Goal: Task Accomplishment & Management: Manage account settings

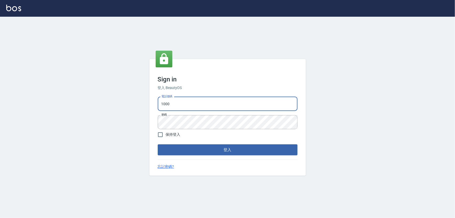
click at [175, 104] on input "1000" at bounding box center [228, 104] width 140 height 14
type input "0966106859"
click at [169, 134] on span "保持登入" at bounding box center [173, 134] width 15 height 5
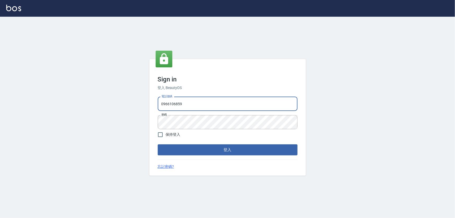
click at [166, 134] on input "保持登入" at bounding box center [160, 134] width 11 height 11
checkbox input "true"
click at [168, 143] on form "電話號碼 0966106859 電話號碼 密碼 密碼 保持登入 登入" at bounding box center [228, 125] width 140 height 61
click at [170, 153] on button "登入" at bounding box center [228, 149] width 140 height 11
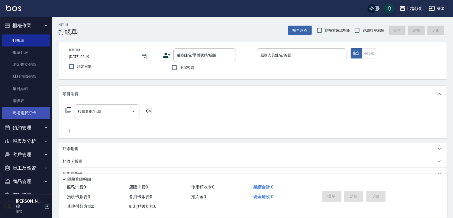
click at [34, 109] on link "現場電腦打卡" at bounding box center [26, 113] width 48 height 12
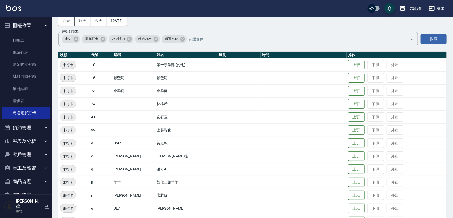
scroll to position [55, 0]
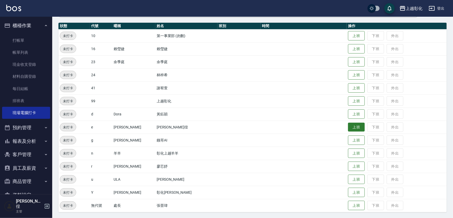
click at [350, 126] on button "上班" at bounding box center [356, 127] width 17 height 9
click at [348, 152] on button "上班" at bounding box center [356, 153] width 17 height 9
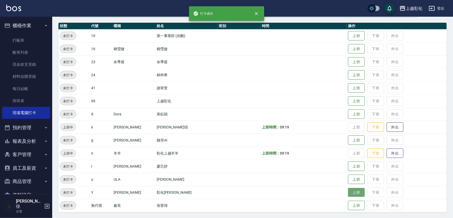
click at [351, 191] on button "上班" at bounding box center [356, 192] width 17 height 9
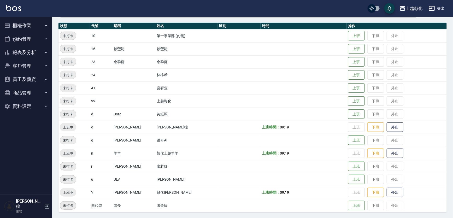
click at [29, 41] on button "預約管理" at bounding box center [26, 39] width 48 height 14
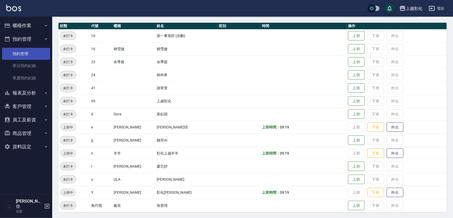
scroll to position [55, 0]
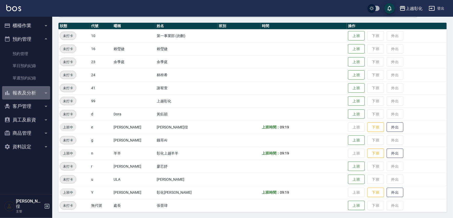
click at [32, 92] on button "報表及分析" at bounding box center [26, 93] width 48 height 14
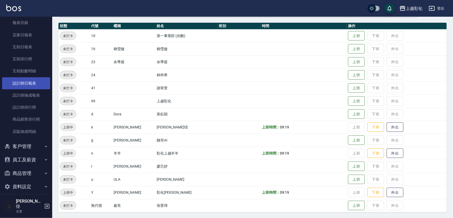
scroll to position [85, 0]
click at [32, 164] on button "員工及薪資" at bounding box center [26, 159] width 48 height 14
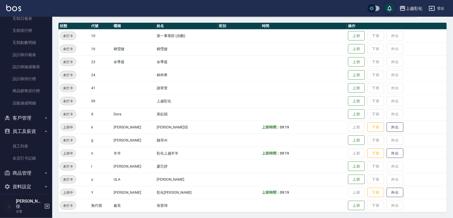
scroll to position [113, 0]
click at [30, 160] on link "全店打卡記錄" at bounding box center [26, 158] width 48 height 12
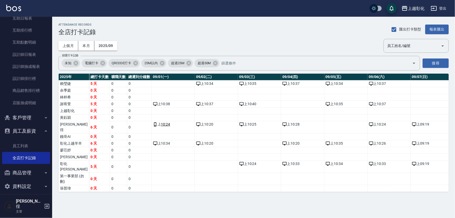
click at [30, 115] on button "客戶管理" at bounding box center [26, 118] width 48 height 14
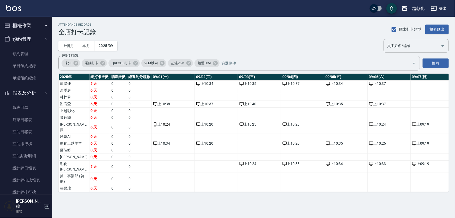
click at [37, 25] on button "櫃檯作業" at bounding box center [26, 26] width 48 height 14
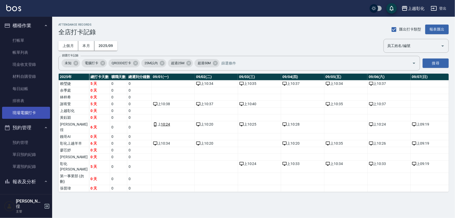
click at [26, 114] on link "現場電腦打卡" at bounding box center [26, 113] width 48 height 12
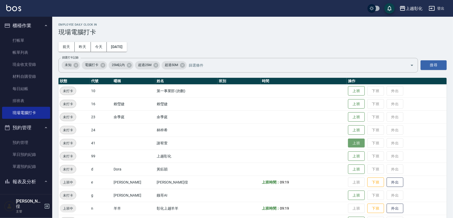
click at [350, 145] on button "上班" at bounding box center [356, 143] width 17 height 9
click at [102, 201] on td "g" at bounding box center [101, 195] width 22 height 13
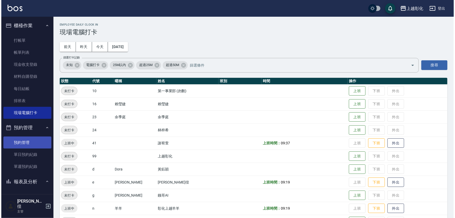
scroll to position [118, 0]
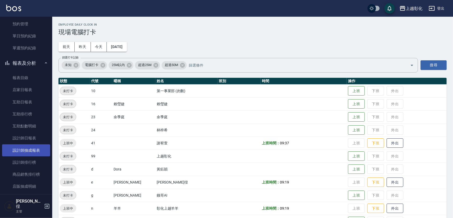
click at [36, 152] on link "設計師抽成報表" at bounding box center [26, 150] width 48 height 12
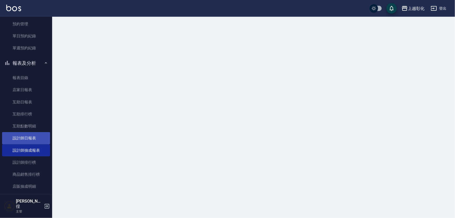
click at [36, 140] on link "設計師日報表" at bounding box center [26, 138] width 48 height 12
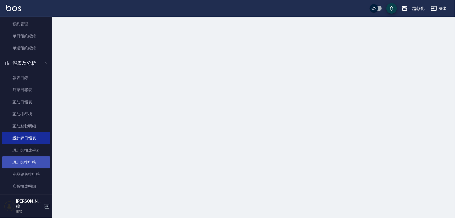
click at [33, 163] on link "設計師排行榜" at bounding box center [26, 162] width 48 height 12
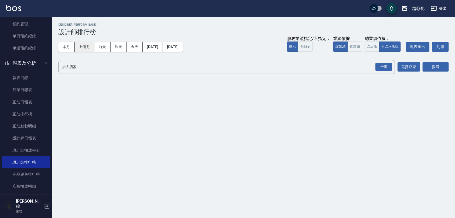
click at [80, 47] on button "上個月" at bounding box center [85, 47] width 20 height 10
click at [385, 66] on div "全選" at bounding box center [384, 67] width 17 height 8
click at [443, 62] on div "搜尋" at bounding box center [436, 67] width 26 height 15
click at [441, 65] on button "搜尋" at bounding box center [436, 67] width 26 height 10
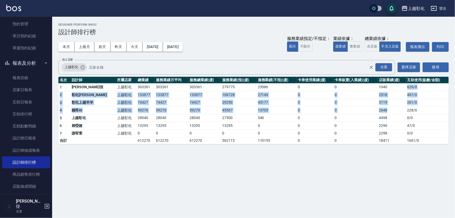
drag, startPoint x: 389, startPoint y: 93, endPoint x: 387, endPoint y: 115, distance: 22.0
click at [389, 111] on tbody "1 詹凱徨 上越彰化 303361 303361 303361 279775 23586 0 0 1040 629 / 0 2 彰化上越正咩Yuri 上越彰化…" at bounding box center [253, 113] width 391 height 61
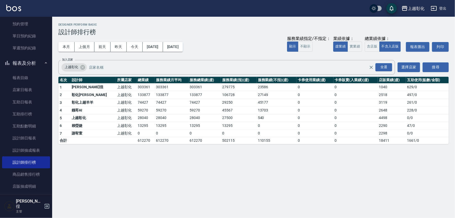
click at [386, 117] on td "4498" at bounding box center [392, 118] width 28 height 8
click at [382, 125] on td "2290" at bounding box center [392, 126] width 28 height 8
click at [28, 112] on link "互助排行榜" at bounding box center [26, 114] width 48 height 12
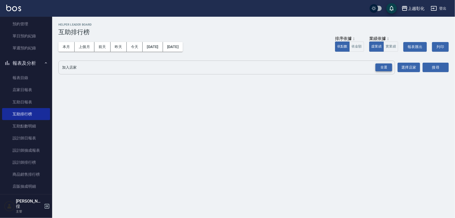
click at [386, 65] on div "全選" at bounding box center [384, 67] width 17 height 8
click at [428, 65] on button "搜尋" at bounding box center [436, 68] width 26 height 10
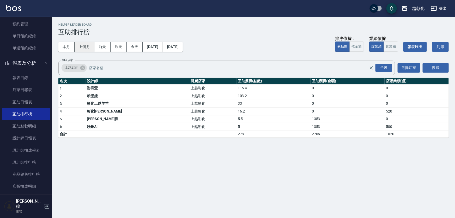
click at [90, 44] on button "上個月" at bounding box center [85, 47] width 20 height 10
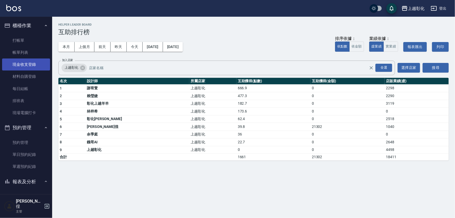
click at [37, 69] on link "現金收支登錄" at bounding box center [26, 64] width 48 height 12
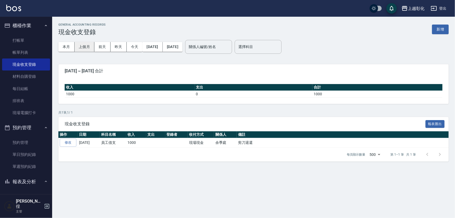
click at [87, 49] on button "上個月" at bounding box center [85, 47] width 20 height 10
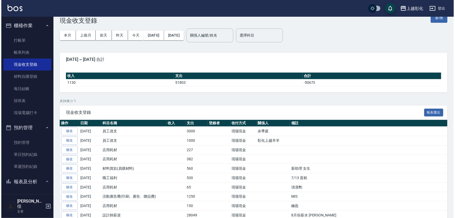
scroll to position [9, 0]
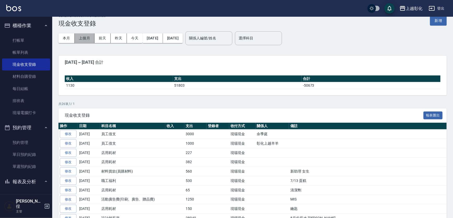
click at [92, 37] on button "上個月" at bounding box center [85, 38] width 20 height 10
click at [172, 36] on button "2025/08/31" at bounding box center [173, 38] width 20 height 10
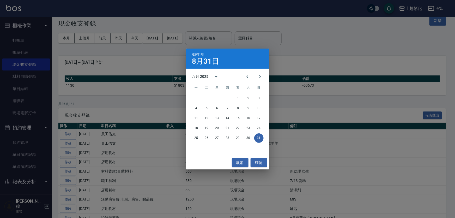
click at [165, 36] on div "選擇日期 8月31日 八月 2025 一 二 三 四 五 六 日 1 2 3 4 5 6 7 8 9 10 11 12 13 14 15 16 17 18 1…" at bounding box center [227, 109] width 455 height 218
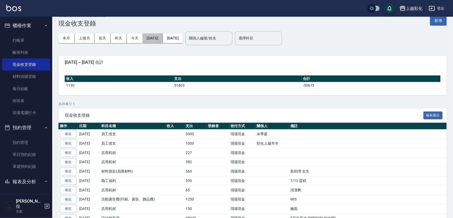
click at [163, 36] on button "2025/08/01" at bounding box center [152, 38] width 20 height 10
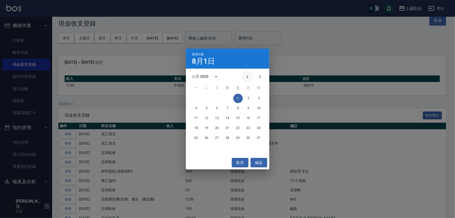
click at [241, 70] on div at bounding box center [253, 76] width 25 height 13
click at [244, 74] on icon "Previous month" at bounding box center [247, 77] width 6 height 6
click at [209, 99] on button "1" at bounding box center [206, 98] width 9 height 9
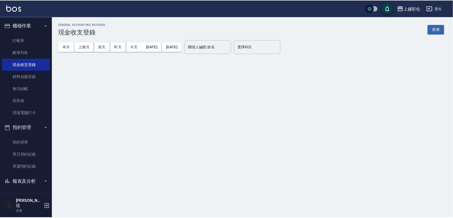
scroll to position [0, 0]
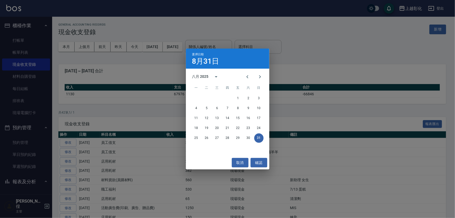
click at [182, 45] on div "選擇日期 8月31日 八月 2025 一 二 三 四 五 六 日 1 2 3 4 5 6 7 8 9 10 11 12 13 14 15 16 17 18 1…" at bounding box center [227, 109] width 455 height 218
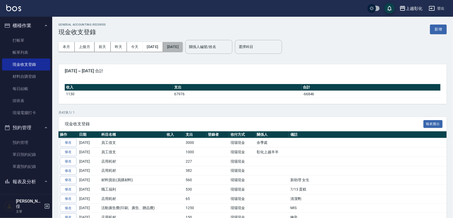
click at [183, 46] on button "2025/08/31" at bounding box center [173, 47] width 20 height 10
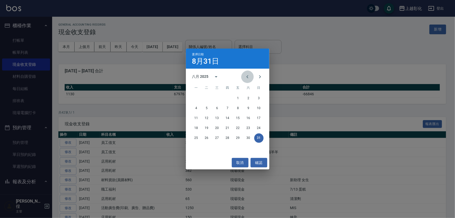
click at [248, 79] on icon "Previous month" at bounding box center [247, 77] width 6 height 6
click at [229, 136] on button "31" at bounding box center [227, 137] width 9 height 9
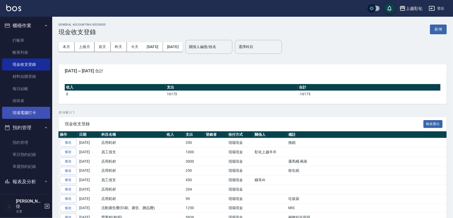
click at [36, 113] on link "現場電腦打卡" at bounding box center [26, 113] width 48 height 12
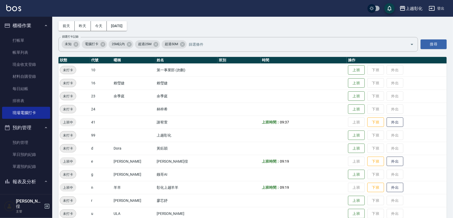
scroll to position [55, 0]
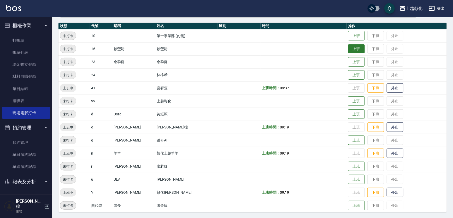
click at [354, 50] on button "上班" at bounding box center [356, 48] width 17 height 9
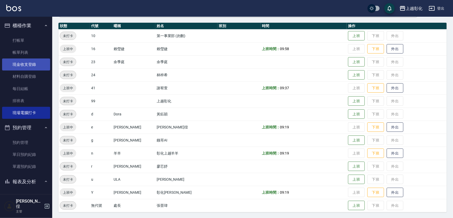
click at [22, 64] on link "現金收支登錄" at bounding box center [26, 64] width 48 height 12
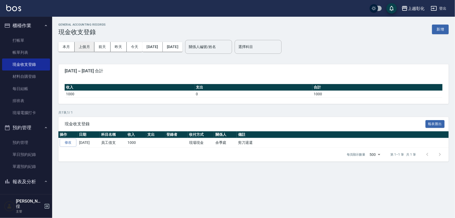
click at [75, 49] on button "上個月" at bounding box center [85, 47] width 20 height 10
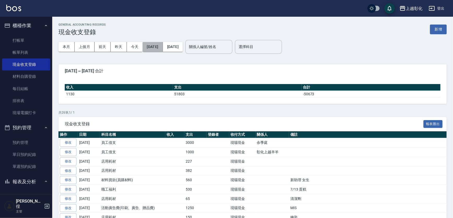
click at [150, 47] on button "2025/08/01" at bounding box center [152, 47] width 20 height 10
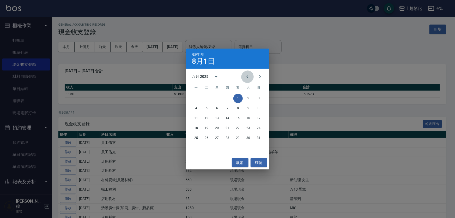
click at [244, 79] on icon "Previous month" at bounding box center [247, 77] width 6 height 6
click at [208, 98] on button "1" at bounding box center [206, 98] width 9 height 9
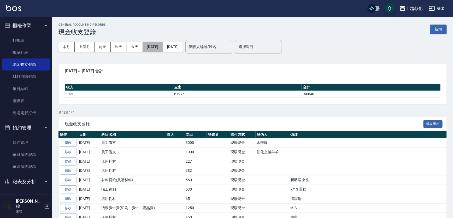
click at [153, 48] on button "2025/07/01" at bounding box center [152, 47] width 20 height 10
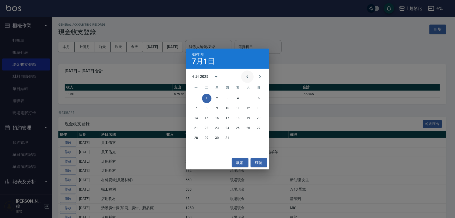
click at [249, 80] on icon "Previous month" at bounding box center [247, 77] width 6 height 6
click at [258, 100] on button "1" at bounding box center [258, 98] width 9 height 9
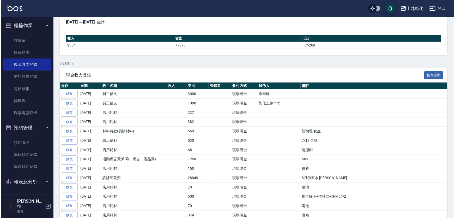
scroll to position [4, 0]
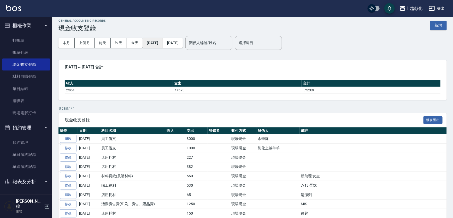
click at [152, 38] on button "2025/06/01" at bounding box center [152, 43] width 20 height 10
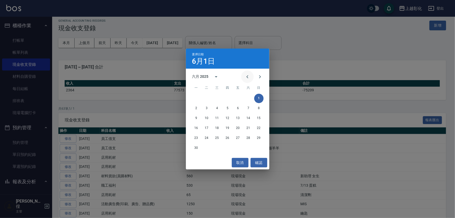
click at [248, 79] on icon "Previous month" at bounding box center [247, 77] width 6 height 6
click at [224, 95] on button "1" at bounding box center [227, 98] width 9 height 9
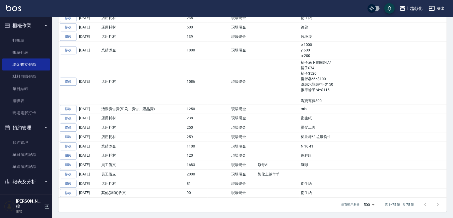
scroll to position [791, 0]
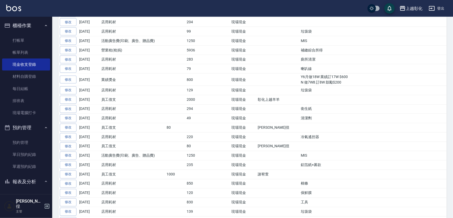
click at [452, 128] on div "GENERAL ACCOUNTING RECORDS 現金收支登錄 新增 本月 上個月 前天 昨天 今天 2025/05/01 2025/08/31 關係人編…" at bounding box center [252, 51] width 400 height 888
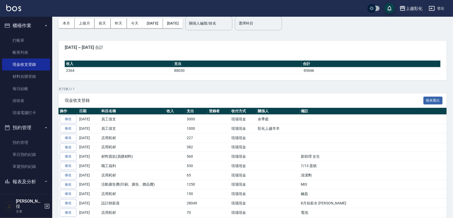
scroll to position [0, 0]
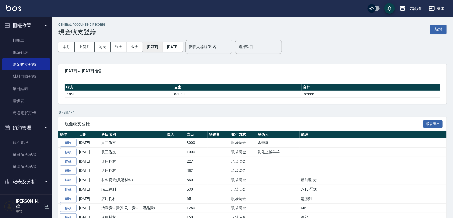
click at [157, 48] on button "2025/05/01" at bounding box center [152, 47] width 20 height 10
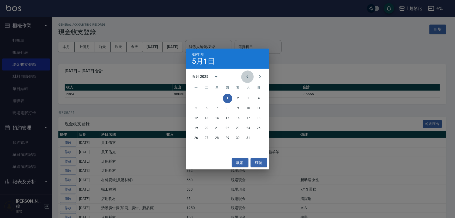
click at [246, 80] on icon "Previous month" at bounding box center [247, 77] width 6 height 6
click at [205, 98] on button "1" at bounding box center [206, 98] width 9 height 9
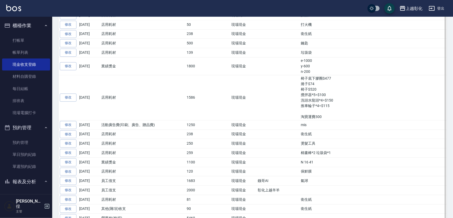
scroll to position [759, 0]
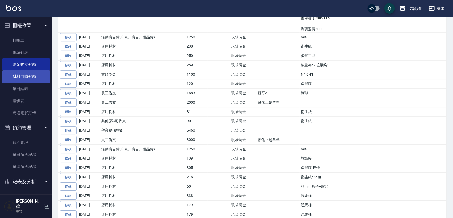
click at [30, 76] on link "材料自購登錄" at bounding box center [26, 76] width 48 height 12
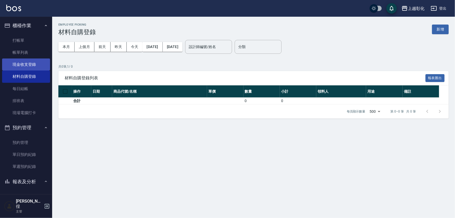
click at [30, 62] on link "現金收支登錄" at bounding box center [26, 64] width 48 height 12
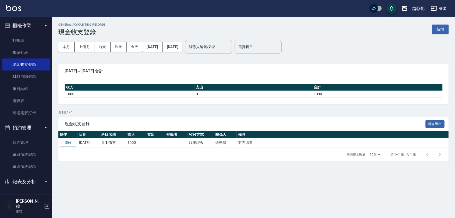
click at [442, 35] on div "GENERAL ACCOUNTING RECORDS 現金收支登錄 新增" at bounding box center [253, 29] width 391 height 13
click at [442, 30] on button "新增" at bounding box center [440, 30] width 17 height 10
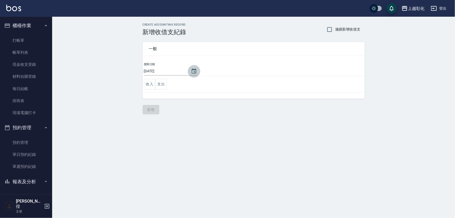
click at [194, 73] on icon "Choose date, selected date is 2025-09-07" at bounding box center [194, 71] width 6 height 6
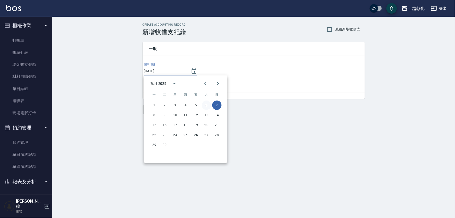
click at [207, 105] on button "6" at bounding box center [206, 104] width 9 height 9
type input "2025/09/06"
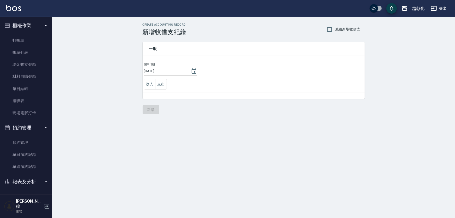
click at [168, 87] on td "收入 支出" at bounding box center [254, 84] width 222 height 16
click at [166, 87] on button "支出" at bounding box center [161, 84] width 12 height 11
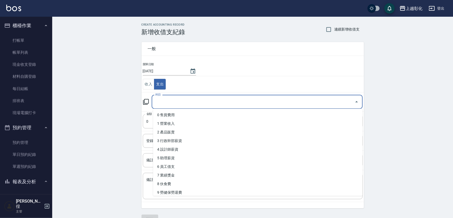
click at [161, 101] on div "科目 科目" at bounding box center [257, 102] width 211 height 14
type input "ㄑ"
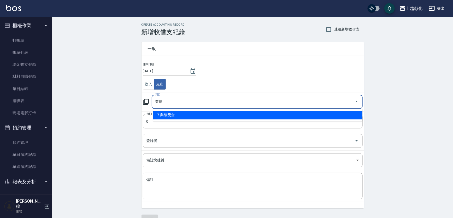
click at [161, 111] on li "7 業績獎金" at bounding box center [257, 115] width 209 height 9
type input "7 業績獎金"
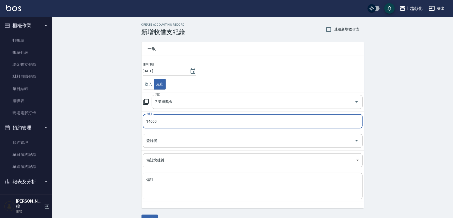
click at [161, 185] on textarea "備註" at bounding box center [252, 186] width 212 height 18
click at [172, 124] on input "14000" at bounding box center [253, 121] width 220 height 14
type input "01400"
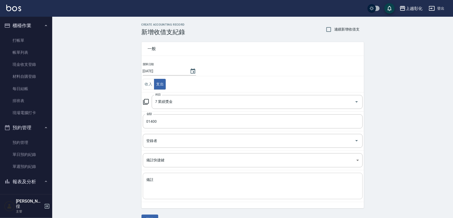
click at [183, 176] on div "x 備註" at bounding box center [253, 186] width 220 height 26
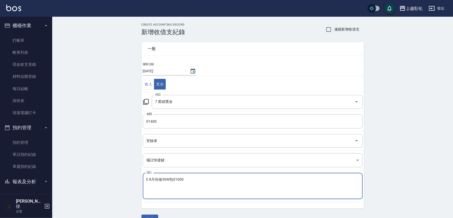
drag, startPoint x: 200, startPoint y: 179, endPoint x: 140, endPoint y: 179, distance: 60.3
click at [140, 179] on div "一般 開單日期 2025/09/06 收入 支出 科目 7 業績獎金 科目 金額 01400 金額 登錄者 登錄者 備註快捷鍵 ​ 備註快捷鍵 備註 E 8月…" at bounding box center [249, 122] width 229 height 172
click at [157, 193] on textarea "E 8月份做30W包$1000" at bounding box center [252, 186] width 212 height 18
click at [160, 186] on textarea "E 8月份做30W包$1000" at bounding box center [252, 186] width 212 height 18
drag, startPoint x: 183, startPoint y: 181, endPoint x: 195, endPoint y: 179, distance: 13.0
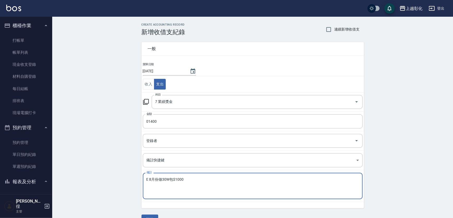
click at [187, 180] on textarea "E 8月份做30W包$1000" at bounding box center [252, 186] width 212 height 18
click at [195, 179] on textarea "E 8月份做30W包$1000" at bounding box center [252, 186] width 212 height 18
paste textarea "E 8月份做30W包$1000"
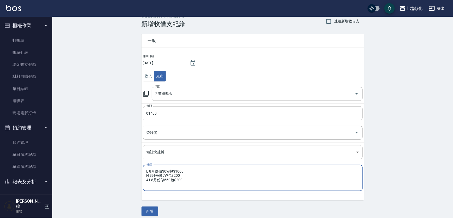
scroll to position [12, 0]
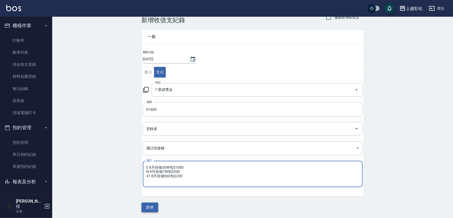
type textarea "E 8月份做30W包$1000 N 8月份做7W包$200 41 8月份做660包$200"
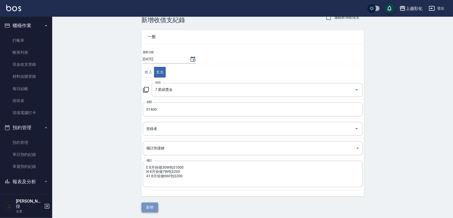
click at [148, 202] on button "新增" at bounding box center [149, 207] width 17 height 10
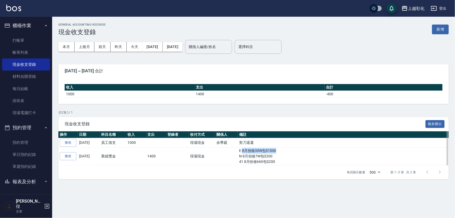
drag, startPoint x: 280, startPoint y: 156, endPoint x: 242, endPoint y: 154, distance: 37.6
click at [242, 154] on td "E 8月份做30W包$1000 N 8月份做7W包$200 41 8月份做660包$200" at bounding box center [343, 156] width 211 height 18
drag, startPoint x: 241, startPoint y: 159, endPoint x: 279, endPoint y: 175, distance: 41.1
click at [279, 175] on div "現金收支登錄 報表匯出 操作 日期 科目名稱 收入 支出 登錄者 收付方式 關係人 備註 修改 2025-09-06 員工借支 1000 現場現金 余季庭 剪…" at bounding box center [253, 148] width 391 height 63
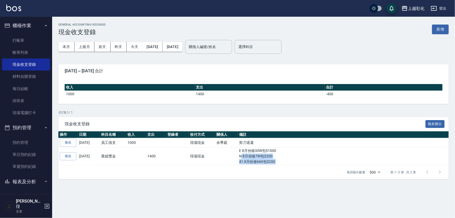
click at [277, 169] on div "每頁顯示數量 500 500 第 1–2 筆 共 2 筆" at bounding box center [253, 172] width 391 height 14
drag, startPoint x: 275, startPoint y: 164, endPoint x: 250, endPoint y: 159, distance: 25.1
click at [250, 159] on td "E 8月份做30W包$1000 N 8月份做7W包$200 41 8月份做660包$200" at bounding box center [343, 156] width 211 height 18
drag, startPoint x: 266, startPoint y: 162, endPoint x: 242, endPoint y: 161, distance: 23.5
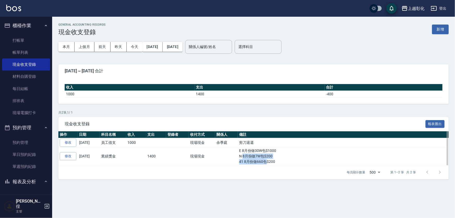
click at [242, 161] on td "E 8月份做30W包$1000 N 8月份做7W包$200 41 8月份做660包$200" at bounding box center [343, 156] width 211 height 18
click at [241, 159] on td "E 8月份做30W包$1000 N 8月份做7W包$200 41 8月份做660包$200" at bounding box center [343, 156] width 211 height 18
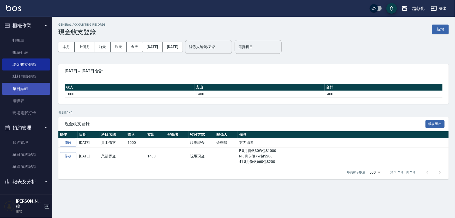
click at [36, 83] on link "每日結帳" at bounding box center [26, 89] width 48 height 12
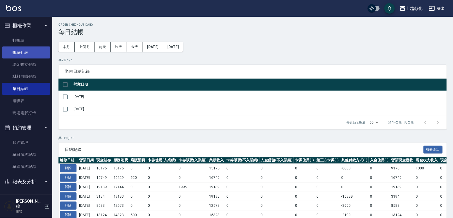
click at [21, 51] on link "帳單列表" at bounding box center [26, 52] width 48 height 12
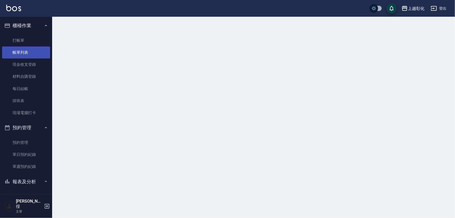
click at [21, 46] on link "帳單列表" at bounding box center [26, 52] width 48 height 12
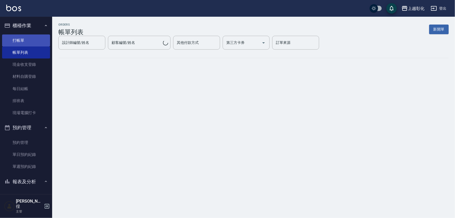
click at [21, 43] on link "打帳單" at bounding box center [26, 40] width 48 height 12
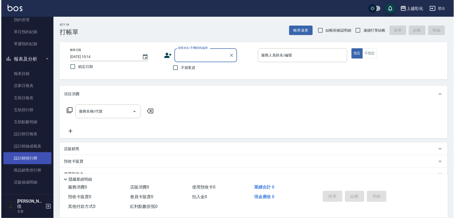
scroll to position [142, 0]
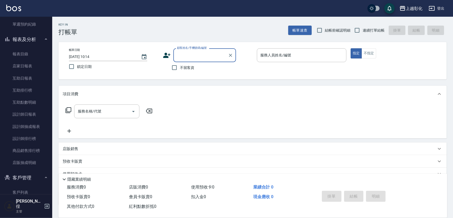
click at [412, 8] on div "上越彰化" at bounding box center [413, 8] width 17 height 7
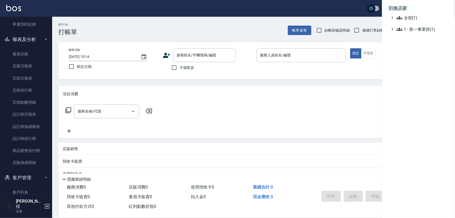
click at [335, 11] on div at bounding box center [227, 109] width 455 height 218
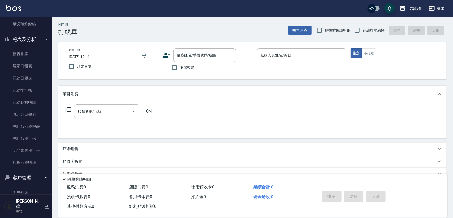
click at [433, 10] on icon "button" at bounding box center [431, 8] width 6 height 6
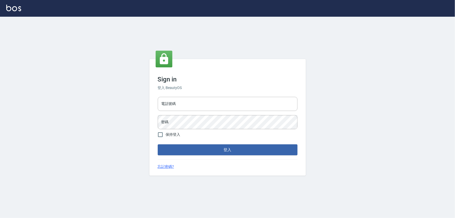
type input "0966106859"
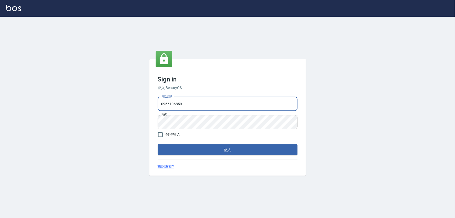
drag, startPoint x: 0, startPoint y: 0, endPoint x: 178, endPoint y: 104, distance: 206.0
click at [178, 104] on input "0966106859" at bounding box center [228, 104] width 140 height 14
type input "0"
type input "0987925494"
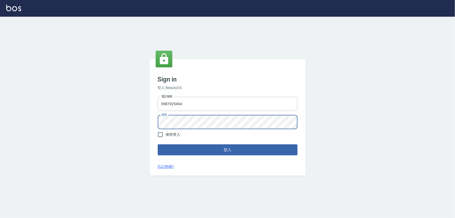
click at [158, 144] on button "登入" at bounding box center [228, 149] width 140 height 11
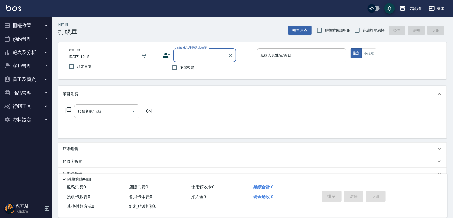
click at [40, 48] on button "報表及分析" at bounding box center [26, 53] width 48 height 14
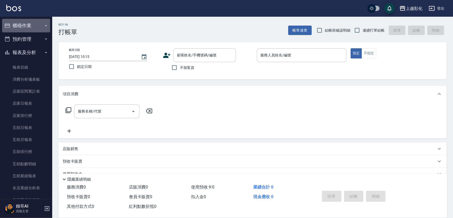
click at [37, 32] on button "櫃檯作業" at bounding box center [26, 26] width 48 height 14
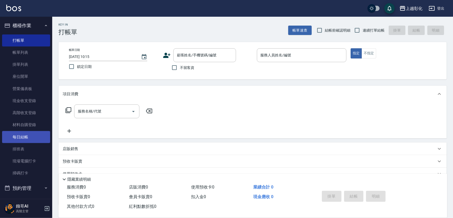
click at [24, 139] on link "每日結帳" at bounding box center [26, 137] width 48 height 12
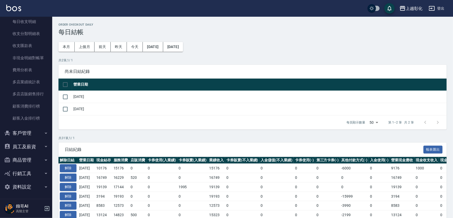
scroll to position [593, 0]
click at [38, 147] on button "員工及薪資" at bounding box center [26, 146] width 48 height 14
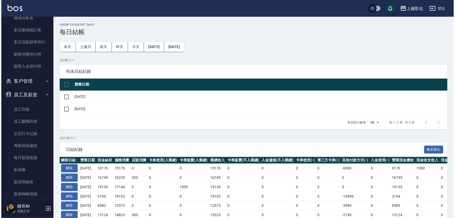
scroll to position [694, 0]
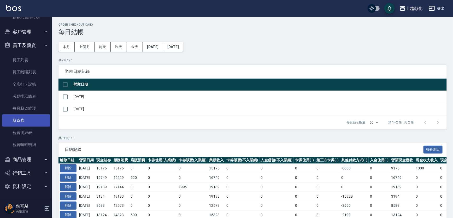
click at [24, 123] on link "薪資條" at bounding box center [26, 120] width 48 height 12
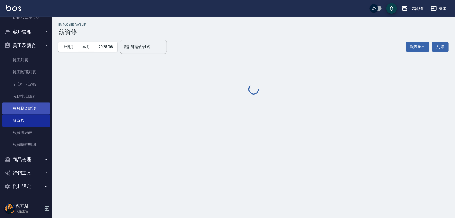
click at [28, 110] on link "每月薪資維護" at bounding box center [26, 108] width 48 height 12
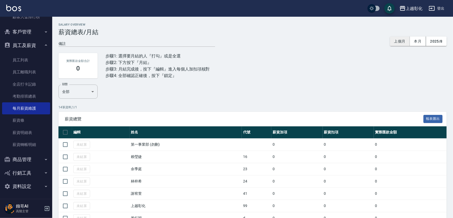
click at [397, 41] on button "上個月" at bounding box center [400, 42] width 20 height 10
click at [431, 41] on button "2025/8" at bounding box center [436, 42] width 21 height 10
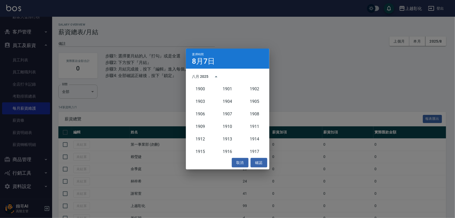
scroll to position [483, 0]
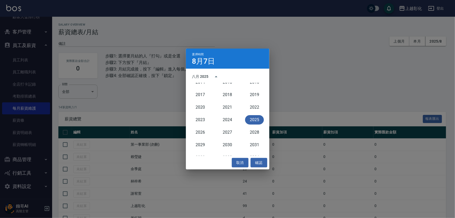
click at [259, 119] on button "2025" at bounding box center [254, 119] width 19 height 9
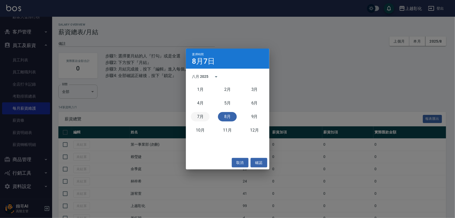
click at [201, 119] on button "7月" at bounding box center [200, 116] width 19 height 9
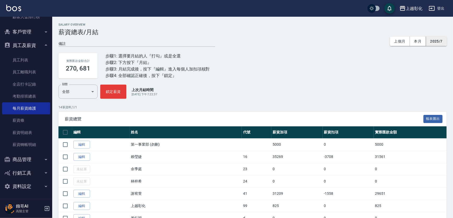
click at [436, 45] on button "2025/7" at bounding box center [436, 42] width 21 height 10
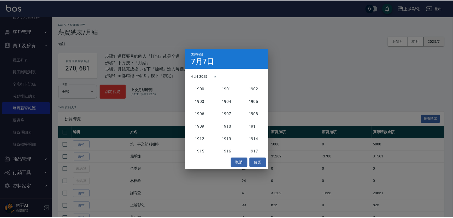
scroll to position [483, 0]
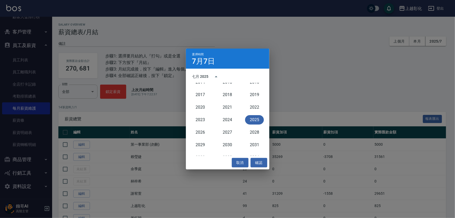
click at [250, 118] on button "2025" at bounding box center [254, 119] width 19 height 9
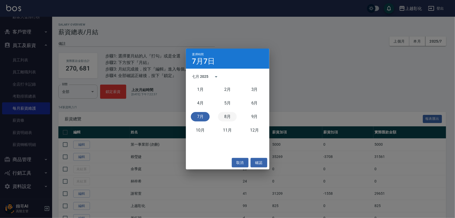
click at [232, 117] on button "8月" at bounding box center [227, 116] width 19 height 9
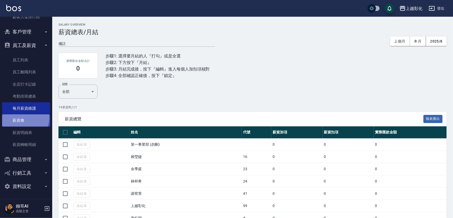
click at [25, 118] on link "薪資條" at bounding box center [26, 120] width 48 height 12
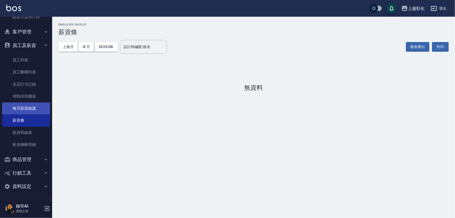
click at [25, 107] on link "每月薪資維護" at bounding box center [26, 108] width 48 height 12
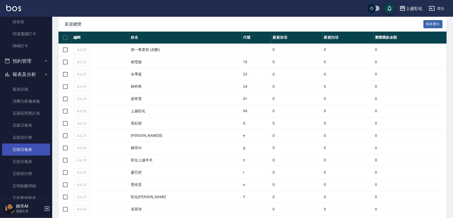
scroll to position [166, 0]
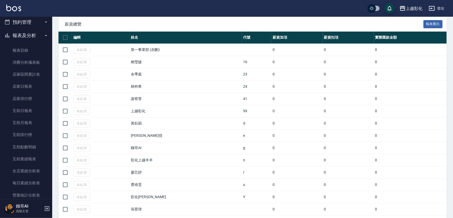
click at [406, 5] on div "上越彰化" at bounding box center [413, 8] width 17 height 7
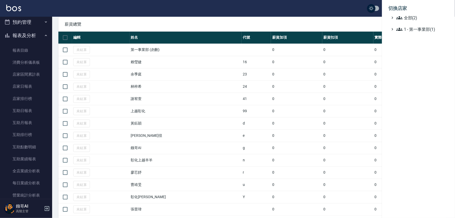
click at [310, 12] on div at bounding box center [227, 109] width 455 height 218
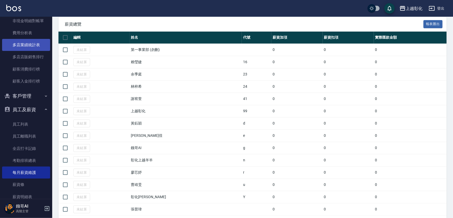
scroll to position [694, 0]
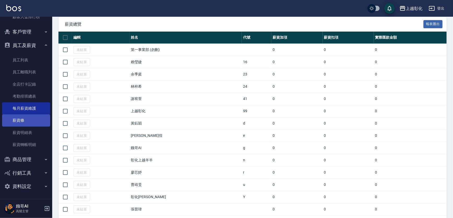
click at [28, 120] on link "薪資條" at bounding box center [26, 120] width 48 height 12
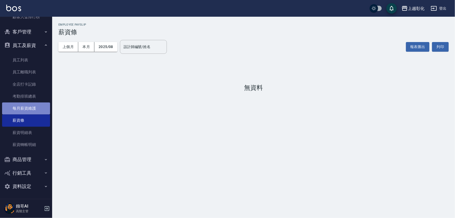
click at [32, 108] on link "每月薪資維護" at bounding box center [26, 108] width 48 height 12
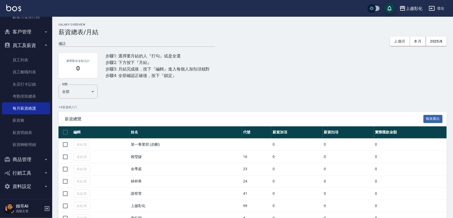
click at [67, 134] on input "checkbox" at bounding box center [65, 132] width 11 height 11
checkbox input "true"
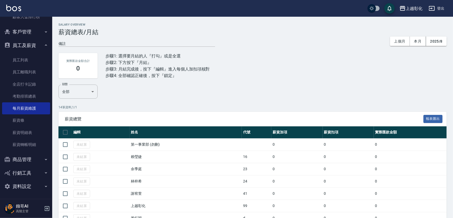
checkbox input "true"
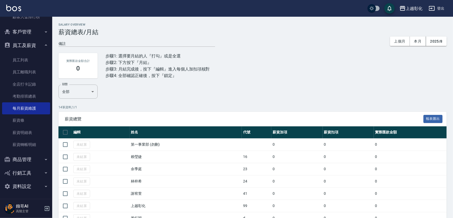
checkbox input "true"
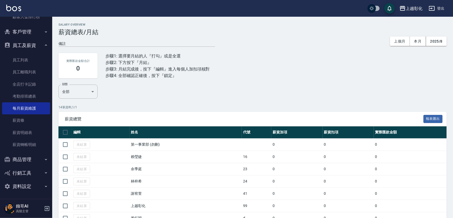
checkbox input "true"
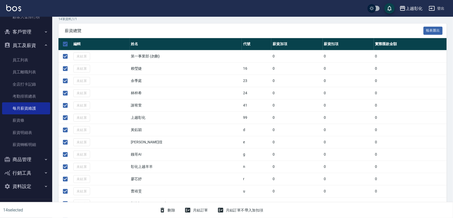
scroll to position [95, 0]
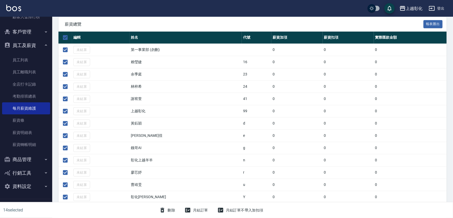
click at [240, 207] on button "月結訂單不帶入加扣項" at bounding box center [240, 210] width 50 height 10
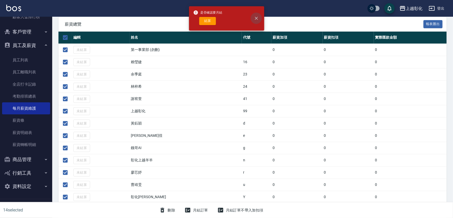
click at [255, 16] on button "close" at bounding box center [255, 18] width 11 height 11
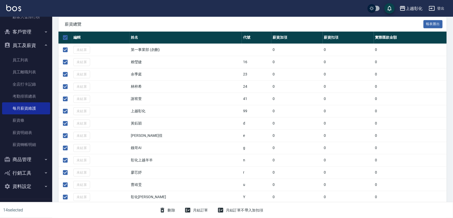
click at [205, 209] on div "月結訂單" at bounding box center [196, 210] width 28 height 10
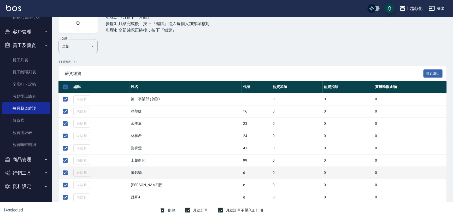
scroll to position [47, 0]
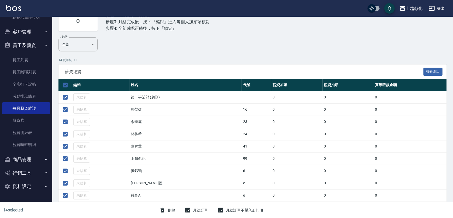
click at [199, 209] on div "月結訂單" at bounding box center [196, 210] width 28 height 10
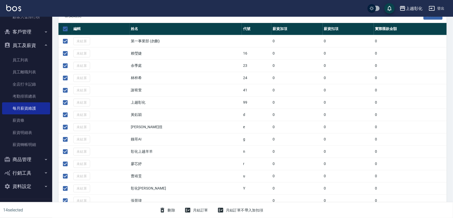
scroll to position [133, 0]
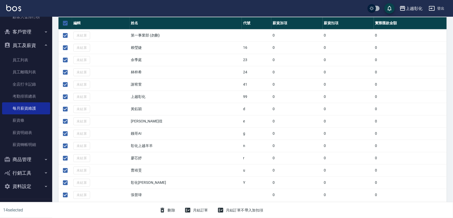
click at [197, 211] on div "月結訂單" at bounding box center [196, 210] width 28 height 10
click at [249, 211] on div "月結訂單不帶入加扣項" at bounding box center [240, 210] width 50 height 10
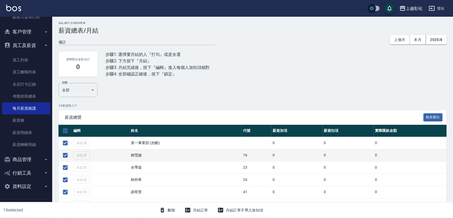
scroll to position [0, 0]
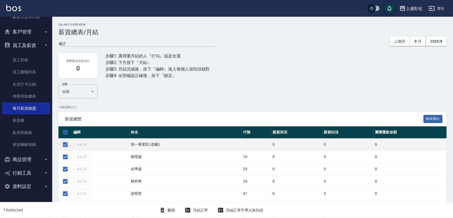
click at [63, 147] on input "checkbox" at bounding box center [65, 144] width 11 height 11
checkbox input "false"
click at [63, 148] on input "checkbox" at bounding box center [65, 144] width 11 height 11
checkbox input "true"
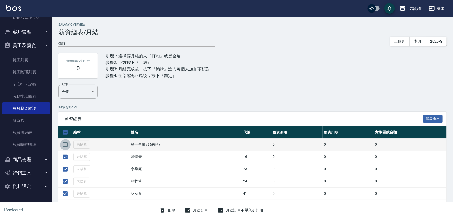
checkbox input "true"
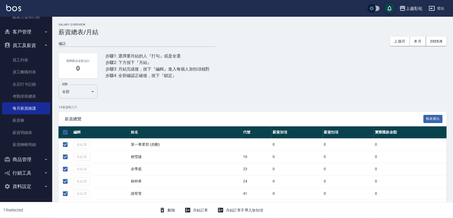
click at [78, 92] on body "上越彰化 登出 櫃檯作業 打帳單 帳單列表 掛單列表 座位開單 營業儀表板 現金收支登錄 高階收支登錄 材料自購登錄 每日結帳 排班表 現場電腦打卡 掃碼打卡…" at bounding box center [226, 163] width 453 height 327
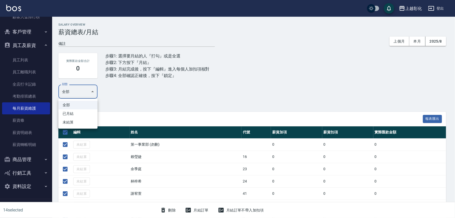
click at [105, 91] on div at bounding box center [227, 109] width 455 height 218
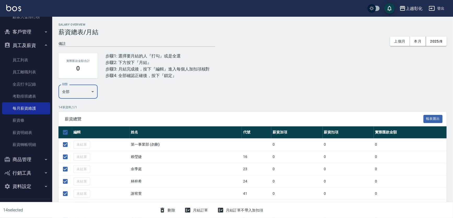
click at [92, 92] on body "上越彰化 登出 櫃檯作業 打帳單 帳單列表 掛單列表 座位開單 營業儀表板 現金收支登錄 高階收支登錄 材料自購登錄 每日結帳 排班表 現場電腦打卡 掃碼打卡…" at bounding box center [226, 163] width 453 height 327
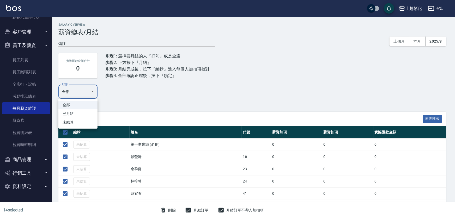
click at [137, 94] on div at bounding box center [227, 109] width 455 height 218
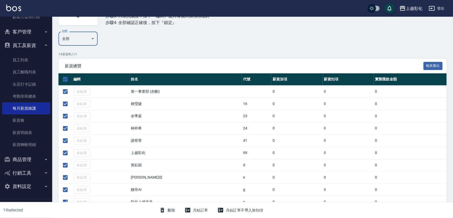
scroll to position [133, 0]
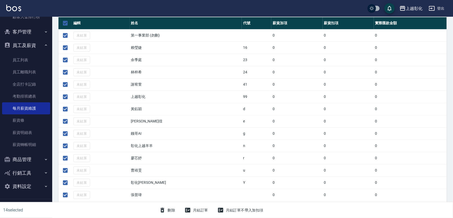
click at [235, 207] on div "月結訂單不帶入加扣項" at bounding box center [240, 210] width 50 height 10
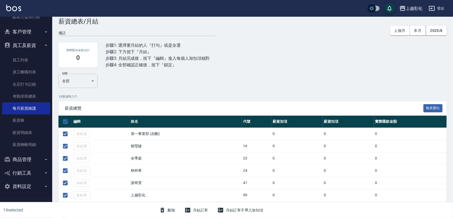
scroll to position [0, 0]
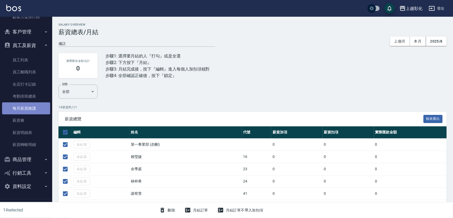
click at [36, 112] on link "每月薪資維護" at bounding box center [26, 108] width 48 height 12
click at [36, 111] on link "每月薪資維護" at bounding box center [26, 108] width 48 height 12
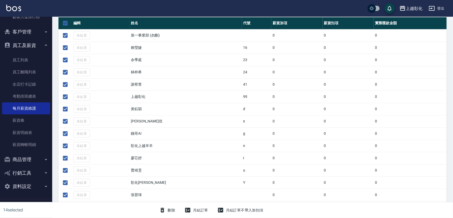
scroll to position [133, 0]
click at [237, 211] on div "月結訂單不帶入加扣項" at bounding box center [240, 210] width 50 height 10
click at [229, 211] on div "月結訂單不帶入加扣項" at bounding box center [240, 210] width 50 height 10
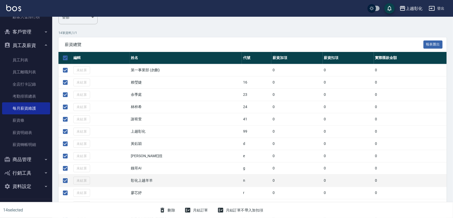
scroll to position [38, 0]
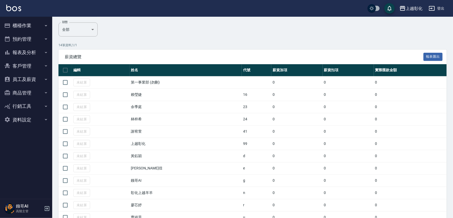
scroll to position [15, 0]
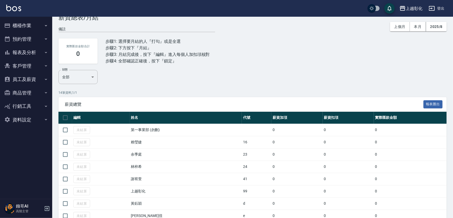
click at [44, 81] on icon "button" at bounding box center [46, 79] width 4 height 4
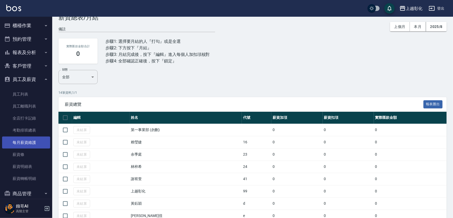
click at [26, 142] on link "每月薪資維護" at bounding box center [26, 142] width 48 height 12
click at [68, 122] on input "checkbox" at bounding box center [65, 117] width 11 height 11
checkbox input "true"
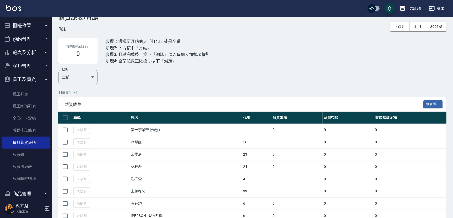
checkbox input "true"
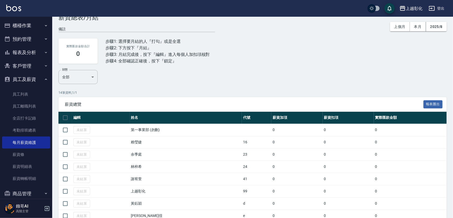
checkbox input "true"
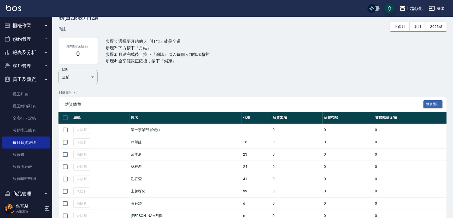
checkbox input "true"
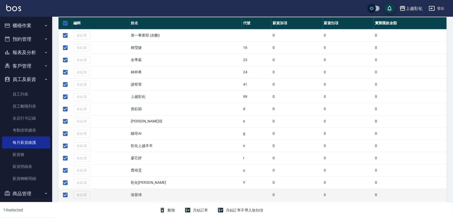
scroll to position [133, 0]
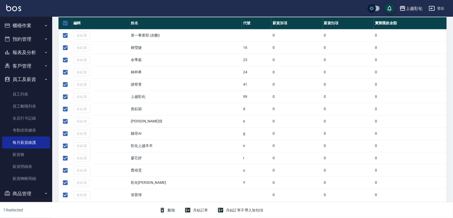
click at [258, 206] on button "月結訂單不帶入加扣項" at bounding box center [240, 210] width 50 height 10
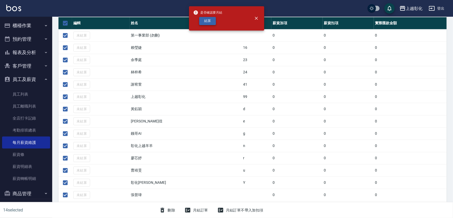
click at [210, 25] on button "結算" at bounding box center [207, 21] width 17 height 8
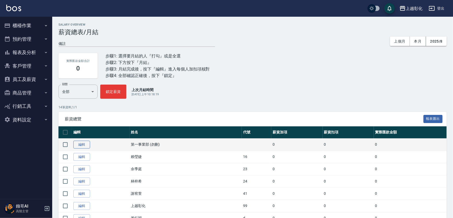
click at [78, 149] on link "編輯" at bounding box center [81, 145] width 17 height 8
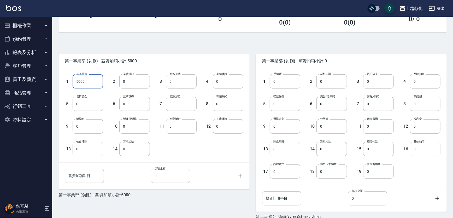
scroll to position [122, 0]
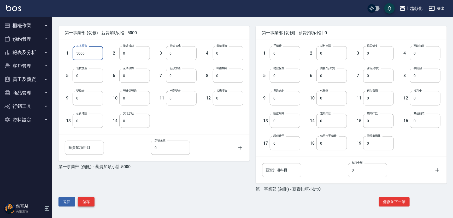
type input "5000"
click at [89, 201] on button "儲存" at bounding box center [86, 202] width 17 height 10
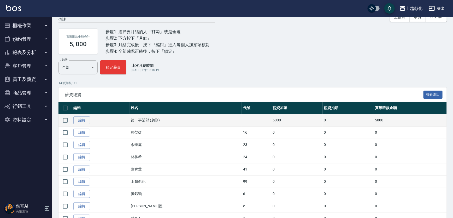
scroll to position [23, 0]
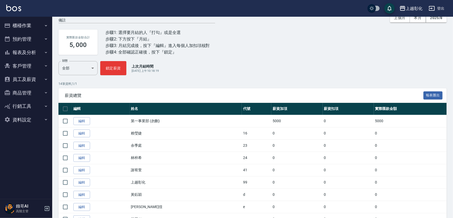
click at [37, 79] on button "員工及薪資" at bounding box center [26, 80] width 48 height 14
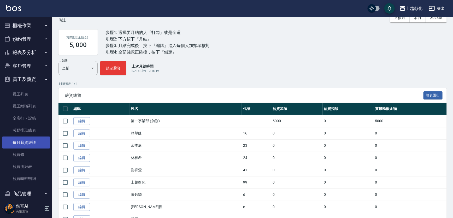
click at [31, 146] on link "每月薪資維護" at bounding box center [26, 142] width 48 height 12
click at [69, 111] on input "checkbox" at bounding box center [65, 108] width 11 height 11
checkbox input "true"
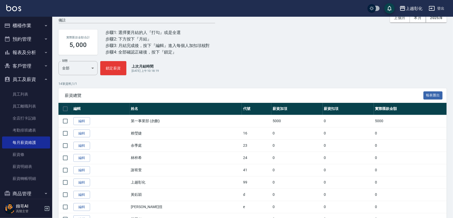
checkbox input "true"
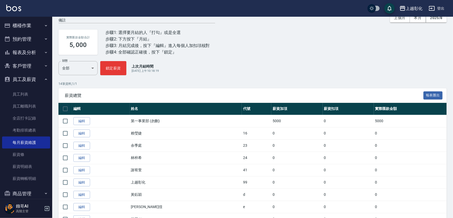
checkbox input "true"
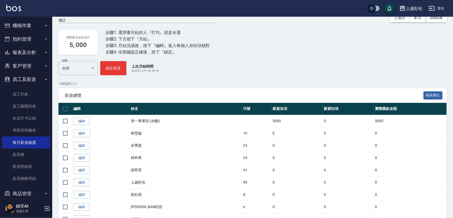
checkbox input "true"
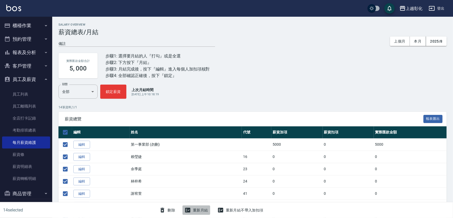
click at [203, 209] on button "重新月結" at bounding box center [196, 210] width 28 height 10
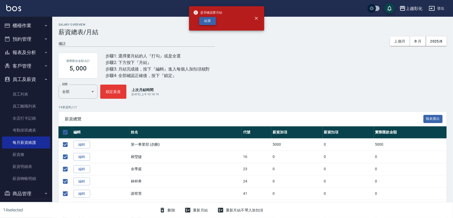
click at [206, 21] on button "結算" at bounding box center [207, 21] width 17 height 8
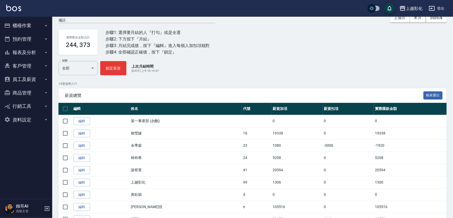
scroll to position [71, 0]
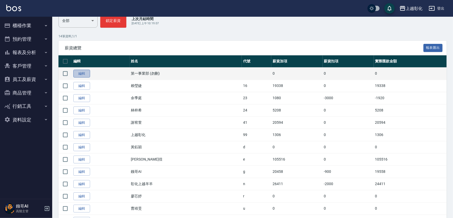
click at [83, 77] on link "編輯" at bounding box center [81, 74] width 17 height 8
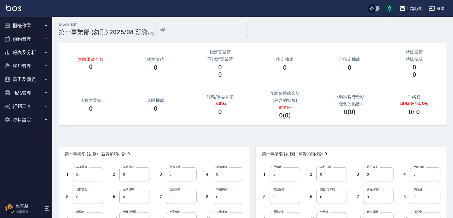
click at [95, 174] on input "0" at bounding box center [88, 174] width 31 height 14
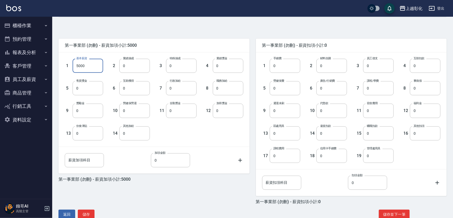
scroll to position [122, 0]
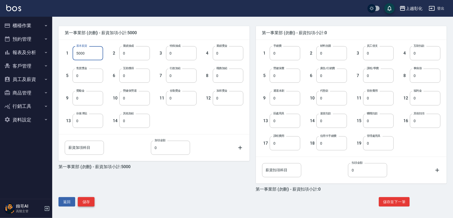
type input "5000"
click at [87, 199] on button "儲存" at bounding box center [86, 202] width 17 height 10
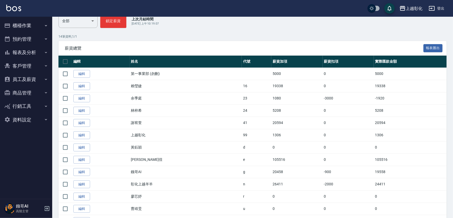
scroll to position [71, 0]
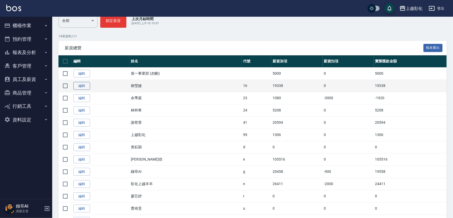
click at [82, 90] on link "編輯" at bounding box center [81, 86] width 17 height 8
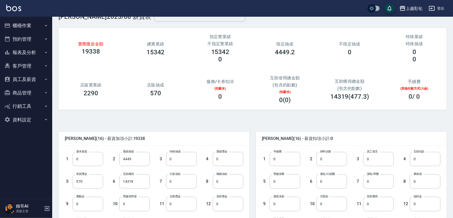
scroll to position [23, 0]
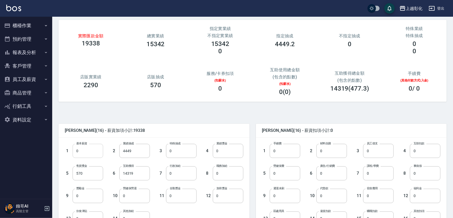
click at [80, 149] on input "0" at bounding box center [88, 151] width 31 height 14
type input "28590"
click at [222, 128] on span "[PERSON_NAME](16) - 薪資加項小計:47928" at bounding box center [154, 130] width 178 height 5
click at [363, 87] on h3 "14319(477.3)" at bounding box center [349, 88] width 39 height 7
click at [370, 88] on div "14319(477.3)" at bounding box center [349, 88] width 57 height 7
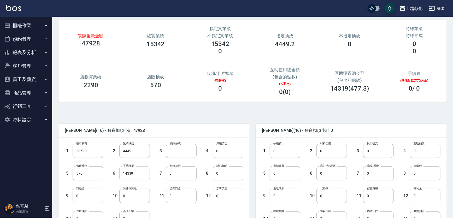
click at [136, 171] on input "14319" at bounding box center [134, 173] width 31 height 14
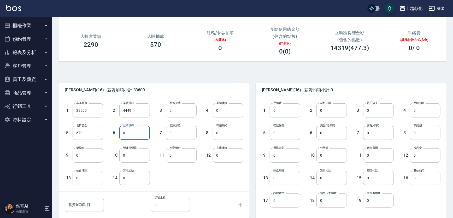
scroll to position [71, 0]
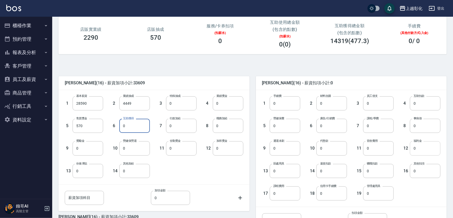
type input "0"
click at [428, 147] on input "0" at bounding box center [425, 148] width 31 height 14
type input "50"
click at [435, 128] on input "0" at bounding box center [425, 126] width 31 height 14
click at [430, 136] on div "12 福利金 50 福利金" at bounding box center [416, 144] width 47 height 22
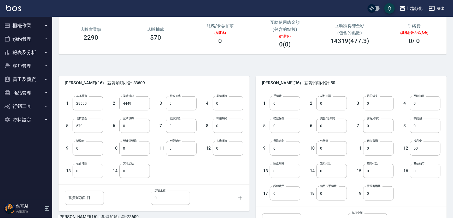
click at [288, 128] on input "0" at bounding box center [284, 126] width 31 height 14
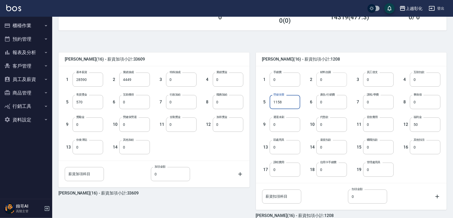
type input "1158"
click at [331, 81] on input "0" at bounding box center [331, 80] width 31 height 14
type input "200"
click at [386, 55] on div "賴瑩婕 (16) - 薪資扣項小計:1408" at bounding box center [351, 59] width 191 height 14
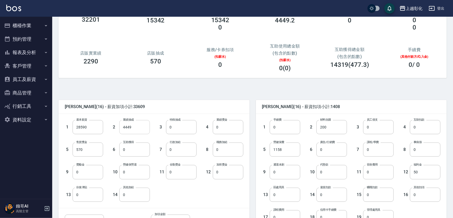
scroll to position [71, 0]
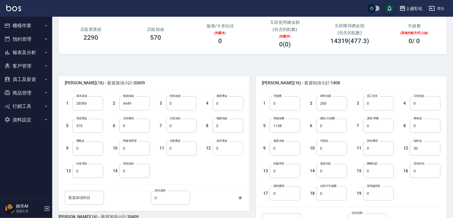
click at [218, 149] on input "0" at bounding box center [228, 148] width 31 height 14
click at [417, 172] on input "0" at bounding box center [425, 171] width 31 height 14
type input "2454"
click at [443, 149] on div "1 手續費 0 手續費 2 材料自購 200 材料自購 3 員工借支 0 員工借支 4 互助扣款 0 互助扣款 5 勞健保費 1158 勞健保費 6 廣告/行…" at bounding box center [351, 148] width 191 height 117
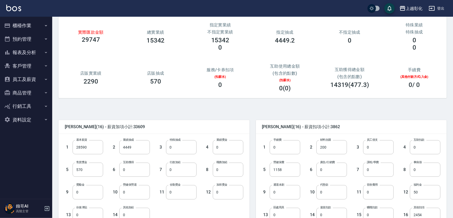
scroll to position [122, 0]
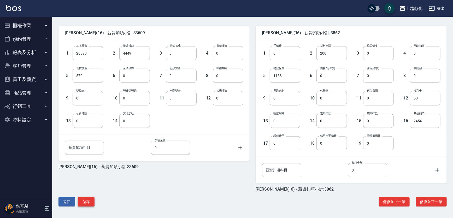
click at [86, 199] on button "儲存" at bounding box center [86, 202] width 17 height 10
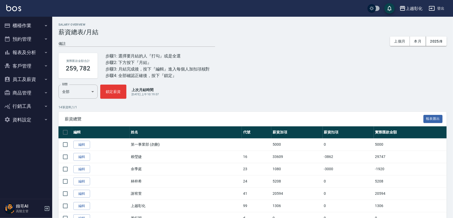
scroll to position [71, 0]
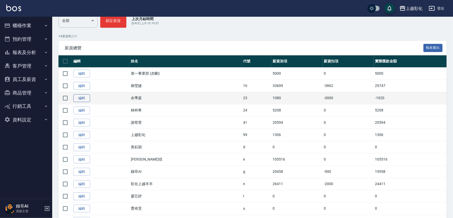
click at [86, 102] on link "編輯" at bounding box center [81, 98] width 17 height 8
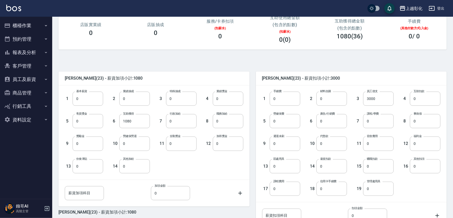
scroll to position [122, 0]
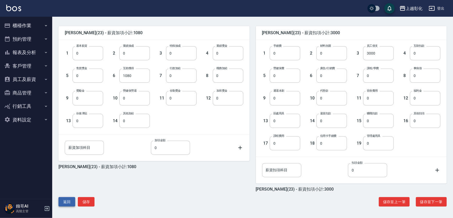
click at [72, 201] on button "返回" at bounding box center [66, 202] width 17 height 10
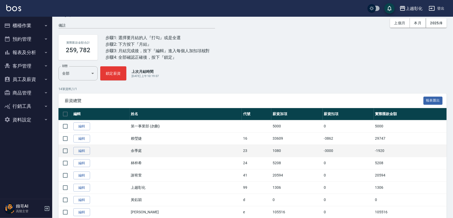
scroll to position [47, 0]
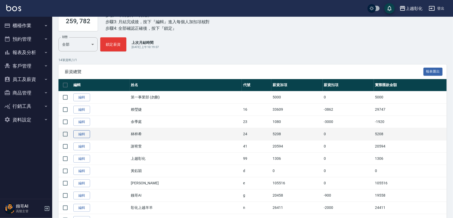
click at [85, 138] on link "編輯" at bounding box center [81, 134] width 17 height 8
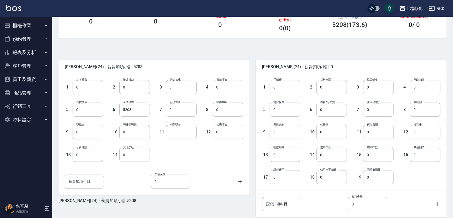
scroll to position [47, 0]
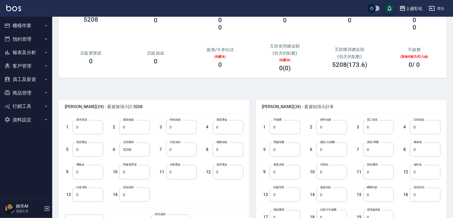
click at [39, 27] on button "櫃檯作業" at bounding box center [26, 26] width 48 height 14
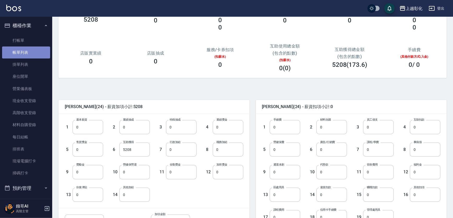
click at [34, 51] on link "帳單列表" at bounding box center [26, 52] width 48 height 12
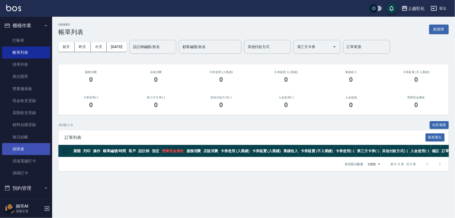
click at [22, 148] on link "排班表" at bounding box center [26, 149] width 48 height 12
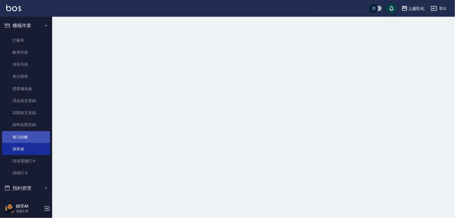
click at [25, 140] on link "每日結帳" at bounding box center [26, 137] width 48 height 12
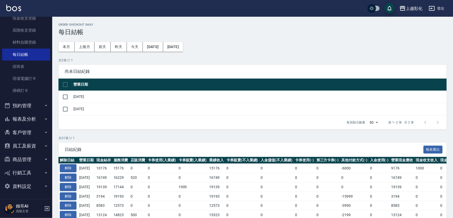
scroll to position [71, 0]
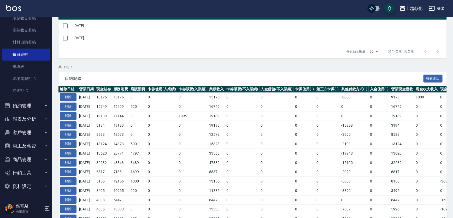
click at [32, 148] on button "員工及薪資" at bounding box center [26, 146] width 48 height 14
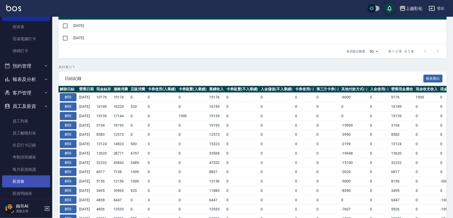
scroll to position [175, 0]
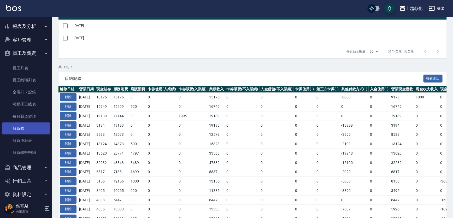
click at [28, 128] on link "薪資條" at bounding box center [26, 128] width 48 height 12
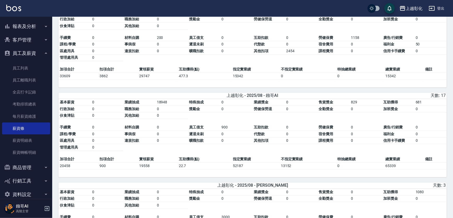
scroll to position [142, 0]
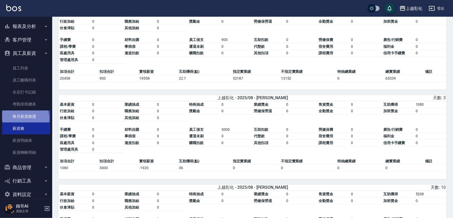
click at [25, 118] on link "每月薪資維護" at bounding box center [26, 116] width 48 height 12
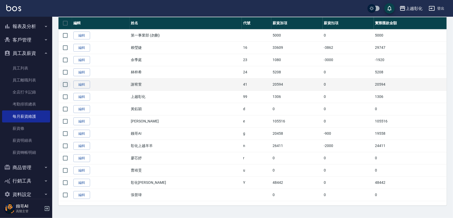
scroll to position [110, 0]
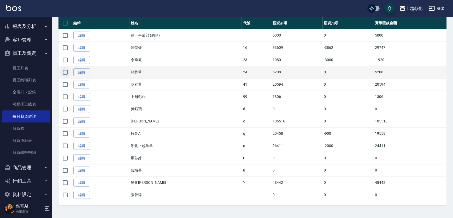
click at [66, 78] on input "checkbox" at bounding box center [65, 72] width 11 height 11
checkbox input "true"
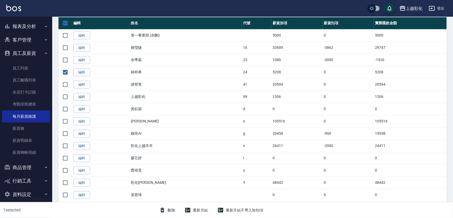
click at [172, 209] on button "刪除" at bounding box center [167, 210] width 20 height 10
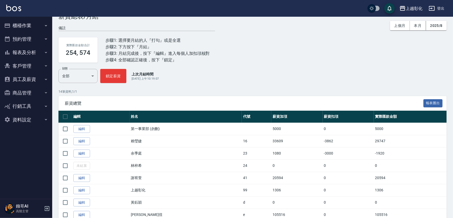
scroll to position [47, 0]
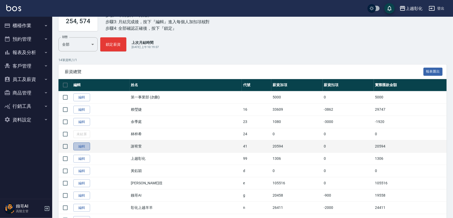
click at [89, 151] on link "編輯" at bounding box center [81, 146] width 17 height 8
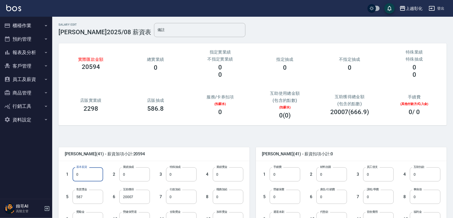
click at [91, 172] on input "0" at bounding box center [88, 174] width 31 height 14
type input "28590"
click at [167, 158] on div "謝宥萱 (41) - 薪資加項小計:49184" at bounding box center [153, 154] width 191 height 14
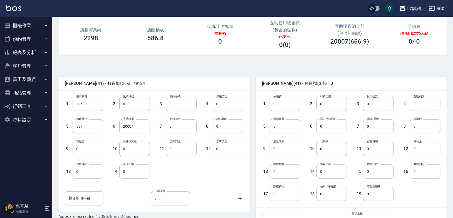
scroll to position [71, 0]
click at [141, 131] on input "20007" at bounding box center [134, 126] width 31 height 14
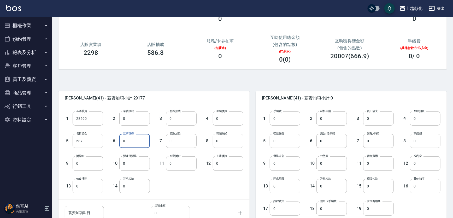
scroll to position [47, 0]
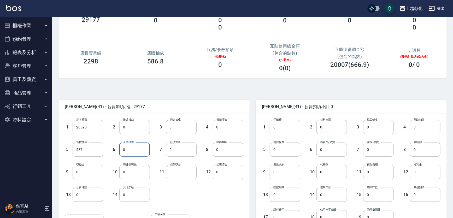
type input "0"
click at [132, 128] on input "0" at bounding box center [134, 127] width 31 height 14
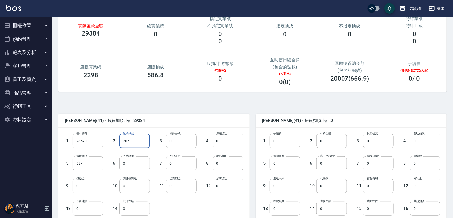
scroll to position [23, 0]
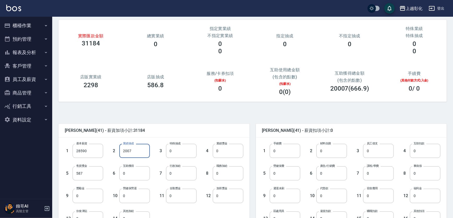
type input "2007"
click at [155, 117] on div "謝宥萱 (41) - 薪資加項小計:31184 1 基本薪資 28590 基本薪資 2 業績抽成 2007 業績抽成 3 特殊抽成 0 特殊抽成 4 業績獎金…" at bounding box center [150, 203] width 197 height 172
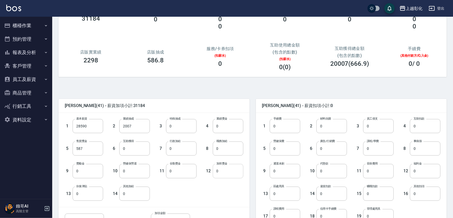
scroll to position [71, 0]
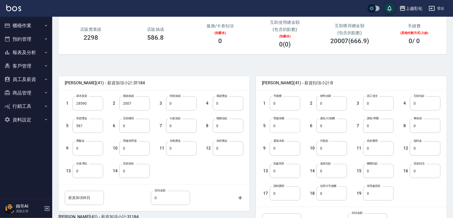
click at [286, 120] on input "0" at bounding box center [284, 126] width 31 height 14
click at [323, 104] on input "0" at bounding box center [331, 103] width 31 height 14
type input "350"
click at [428, 154] on input "0" at bounding box center [425, 148] width 31 height 14
type input "50"
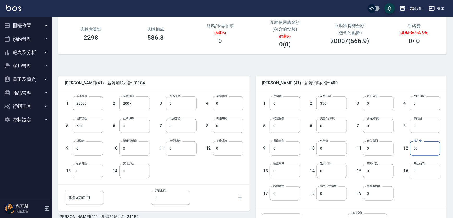
click at [447, 117] on div "Salary Edit 謝宥萱 2025/08 薪資表 備註 備註 實際匯款金額 30784 總實業績 0 指定實業績 不指定實業績 0 0 指定抽成 0 不…" at bounding box center [252, 107] width 400 height 322
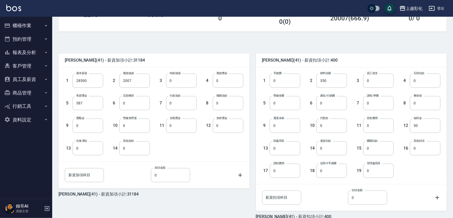
scroll to position [122, 0]
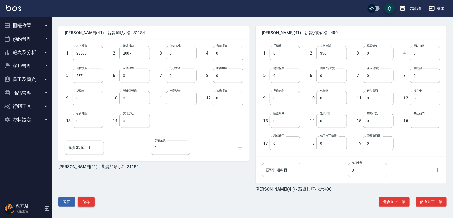
click at [81, 203] on button "儲存" at bounding box center [86, 202] width 17 height 10
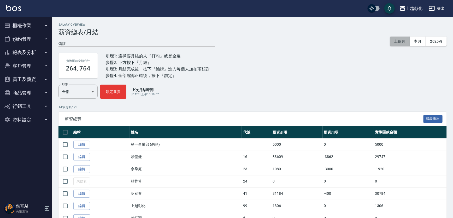
click at [402, 42] on button "上個月" at bounding box center [400, 42] width 20 height 10
click at [436, 41] on button "2025/8" at bounding box center [436, 42] width 21 height 10
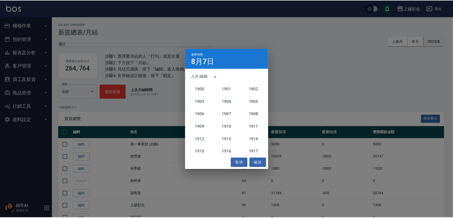
scroll to position [483, 0]
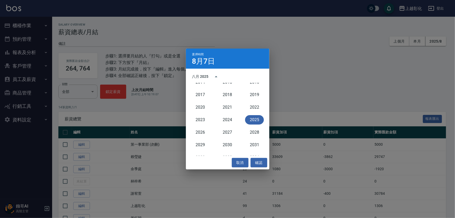
click at [246, 118] on button "2025" at bounding box center [254, 119] width 19 height 9
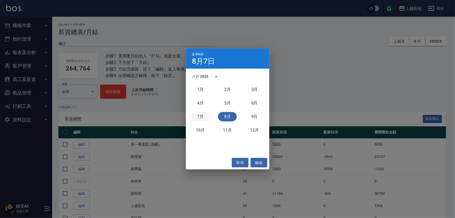
click at [206, 118] on button "7月" at bounding box center [200, 116] width 19 height 9
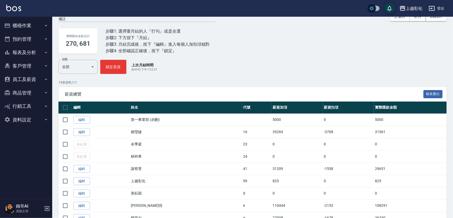
scroll to position [118, 0]
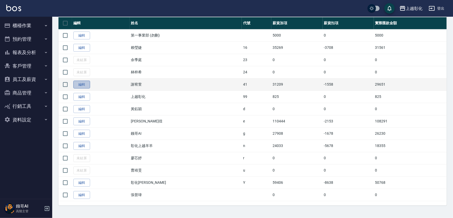
click at [82, 83] on link "編輯" at bounding box center [81, 85] width 17 height 8
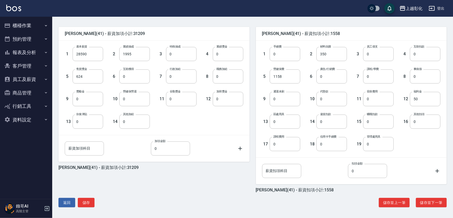
scroll to position [122, 0]
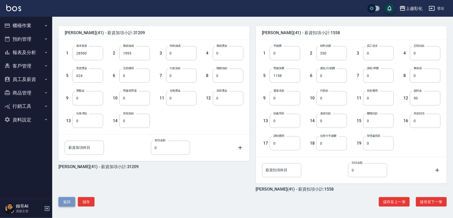
click at [71, 197] on button "返回" at bounding box center [66, 202] width 17 height 10
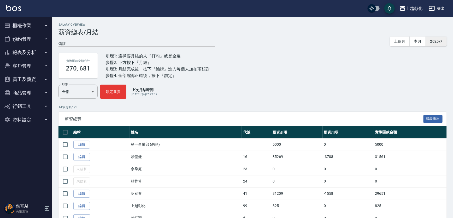
click at [431, 43] on button "2025/7" at bounding box center [436, 42] width 21 height 10
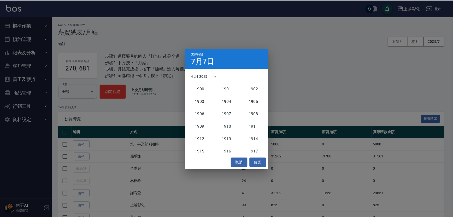
scroll to position [483, 0]
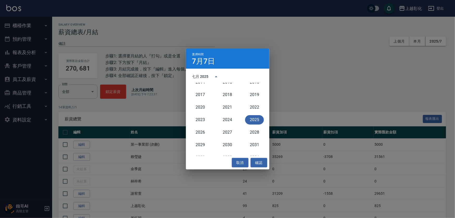
click at [253, 118] on button "2025" at bounding box center [254, 119] width 19 height 9
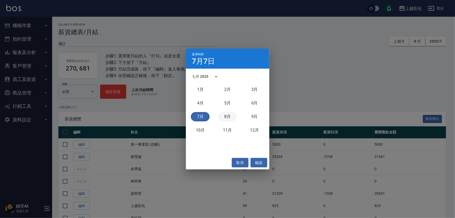
click at [227, 114] on button "8月" at bounding box center [227, 116] width 19 height 9
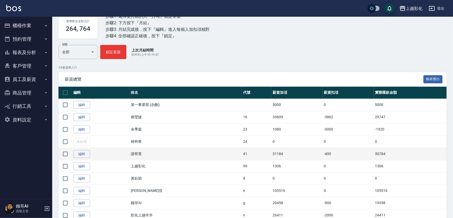
scroll to position [71, 0]
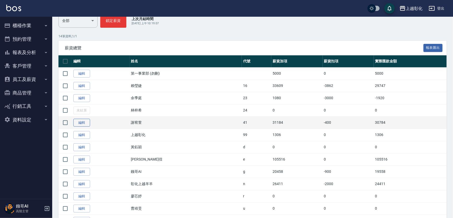
click at [80, 127] on link "編輯" at bounding box center [81, 123] width 17 height 8
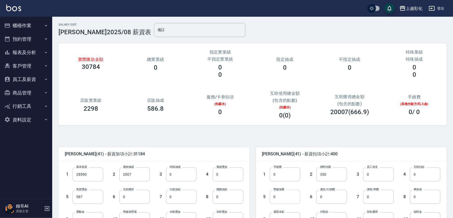
click at [297, 195] on input "0" at bounding box center [284, 197] width 31 height 14
type input "1158"
click at [335, 154] on span "謝宥萱 (41) - 薪資扣項小計:1558" at bounding box center [351, 153] width 178 height 5
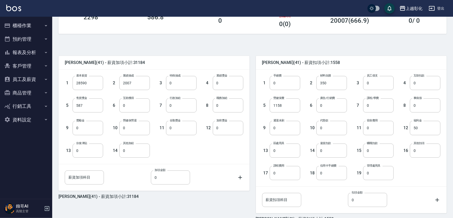
scroll to position [118, 0]
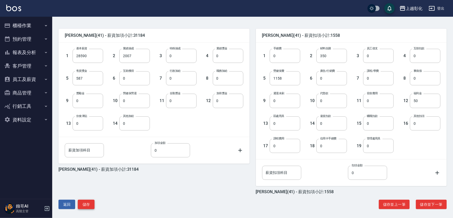
click at [88, 205] on button "儲存" at bounding box center [86, 205] width 17 height 10
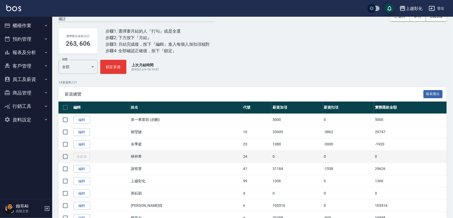
scroll to position [71, 0]
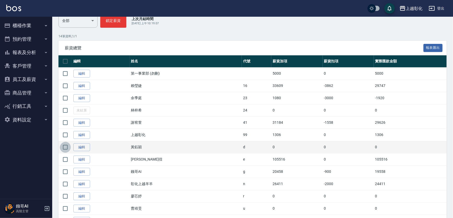
click at [65, 153] on input "checkbox" at bounding box center [65, 147] width 11 height 11
checkbox input "true"
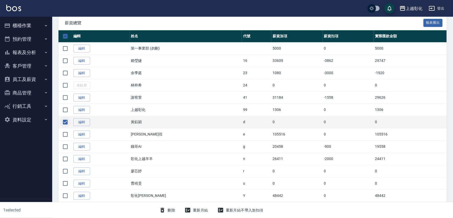
scroll to position [118, 0]
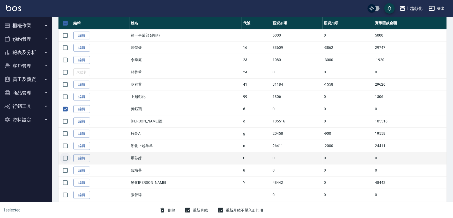
click at [63, 164] on input "checkbox" at bounding box center [65, 158] width 11 height 11
checkbox input "true"
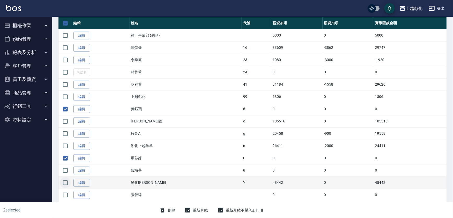
scroll to position [133, 0]
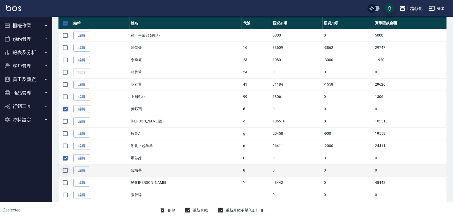
click at [65, 170] on input "checkbox" at bounding box center [65, 170] width 11 height 11
checkbox input "true"
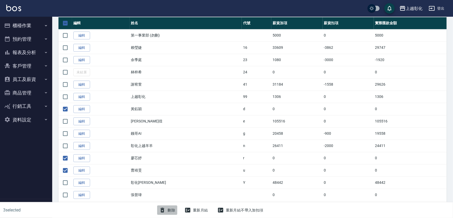
click at [170, 211] on button "刪除" at bounding box center [167, 210] width 20 height 10
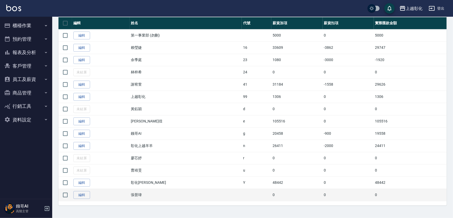
scroll to position [133, 0]
click at [64, 193] on input "checkbox" at bounding box center [65, 194] width 11 height 11
checkbox input "true"
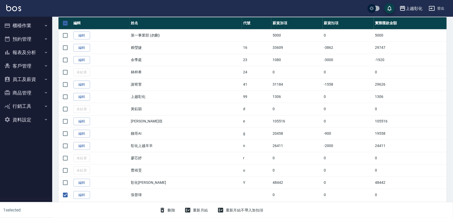
click at [170, 205] on button "刪除" at bounding box center [167, 210] width 20 height 10
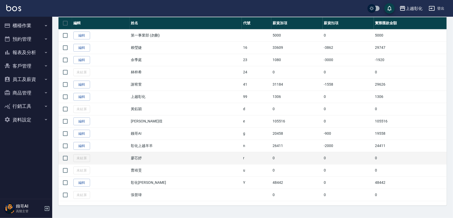
scroll to position [133, 0]
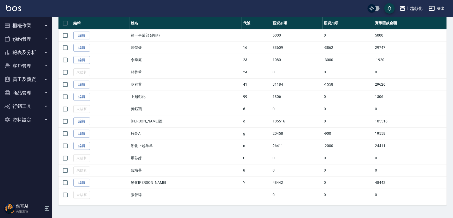
click at [90, 181] on link "編輯" at bounding box center [81, 183] width 17 height 8
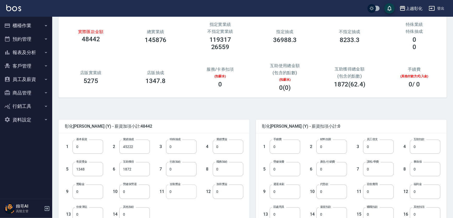
scroll to position [71, 0]
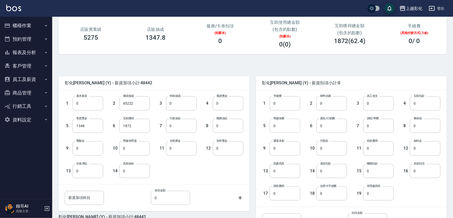
click at [278, 129] on input "0" at bounding box center [284, 126] width 31 height 14
type input "1228"
click at [376, 126] on input "0" at bounding box center [378, 126] width 31 height 14
click at [412, 149] on input "0" at bounding box center [425, 148] width 31 height 14
type input "50"
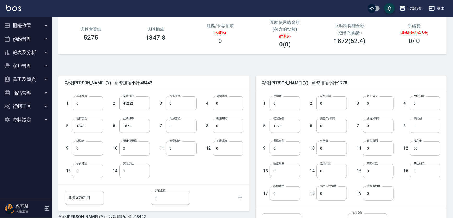
click at [448, 120] on div "Salary Edit 彰化上越正咩Yuri 2025/08 薪資表 備註 備註 實際匯款金額 47164 總實業績 145876 指定實業績 不指定實業績 …" at bounding box center [252, 107] width 400 height 322
click at [317, 124] on input "0" at bounding box center [331, 126] width 31 height 14
type input "6552"
click at [356, 74] on div "彰化上越正咩Yuri (Y) - 薪資扣項小計:7830 1 手續費 0 手續費 2 材料自購 0 材料自購 3 員工借支 0 員工借支 4 互助扣款 0 互…" at bounding box center [347, 156] width 197 height 172
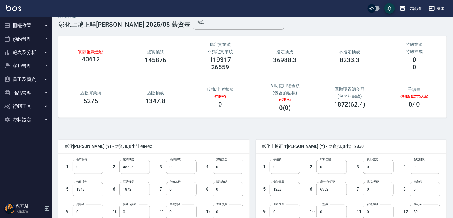
scroll to position [0, 0]
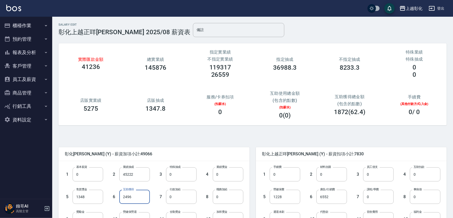
type input "2496"
click at [202, 155] on span "彰化上越正咩Yuri (Y) - 薪資加項小計:49066" at bounding box center [154, 153] width 178 height 5
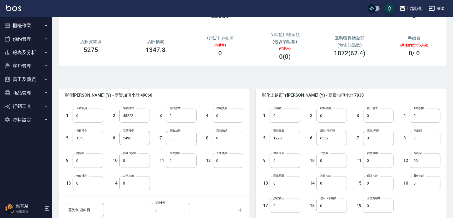
scroll to position [71, 0]
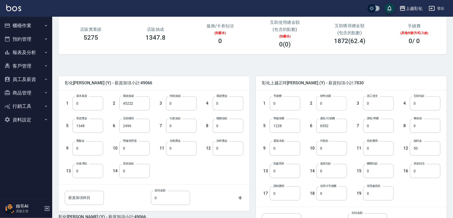
click at [321, 102] on input "0" at bounding box center [331, 103] width 31 height 14
type input "775"
click at [362, 76] on div "彰化上越正咩Yuri (Y) - 薪資扣項小計:8605" at bounding box center [351, 83] width 191 height 14
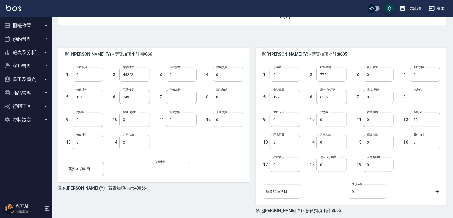
scroll to position [122, 0]
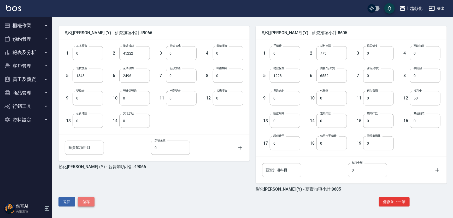
click at [87, 201] on button "儲存" at bounding box center [86, 202] width 17 height 10
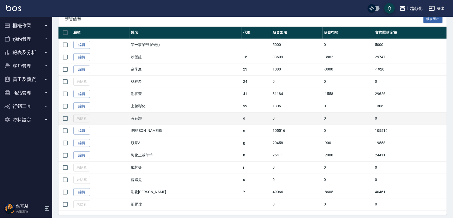
scroll to position [133, 0]
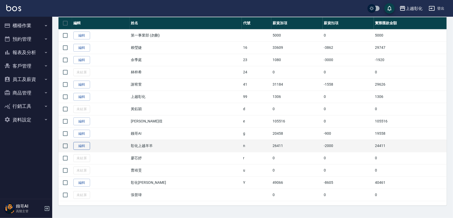
click at [84, 142] on link "編輯" at bounding box center [81, 146] width 17 height 8
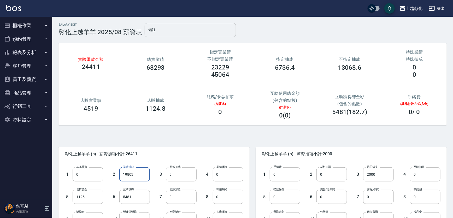
click at [136, 172] on input "19805" at bounding box center [134, 174] width 31 height 14
type input "25000"
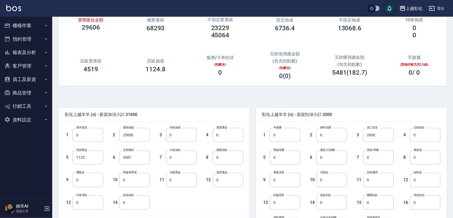
scroll to position [71, 0]
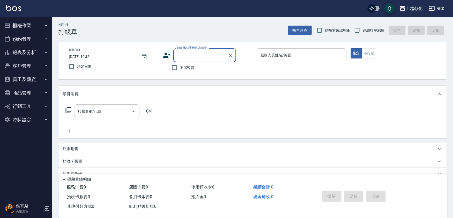
click at [35, 53] on button "報表及分析" at bounding box center [26, 53] width 48 height 14
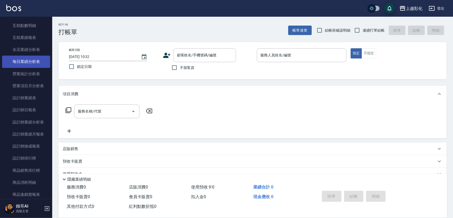
scroll to position [142, 0]
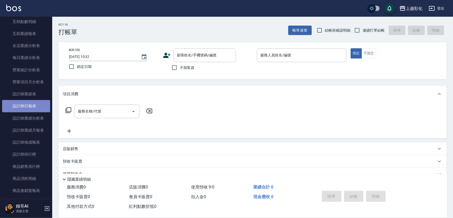
click at [30, 109] on link "設計師日報表" at bounding box center [26, 106] width 48 height 12
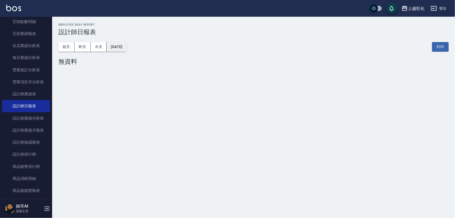
click at [127, 50] on button "2025/09/07" at bounding box center [117, 47] width 20 height 10
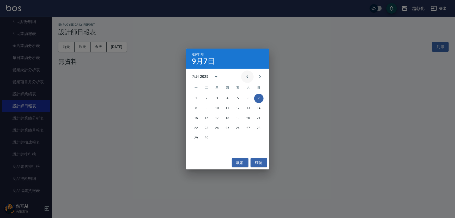
click at [244, 77] on icon "Previous month" at bounding box center [247, 77] width 6 height 6
click at [259, 138] on button "31" at bounding box center [258, 137] width 9 height 9
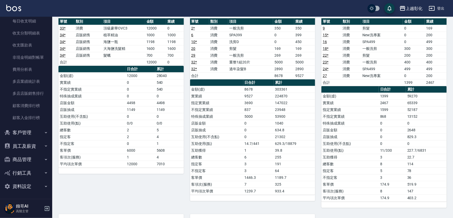
scroll to position [142, 0]
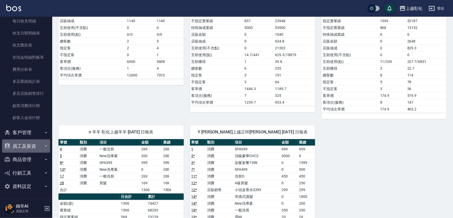
click at [32, 145] on button "員工及薪資" at bounding box center [26, 146] width 48 height 14
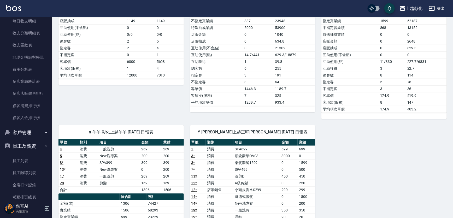
scroll to position [539, 0]
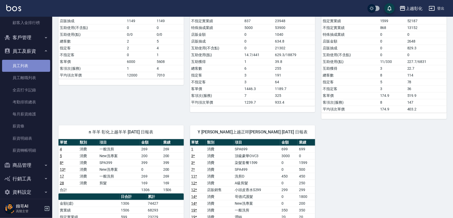
click at [32, 68] on link "員工列表" at bounding box center [26, 66] width 48 height 12
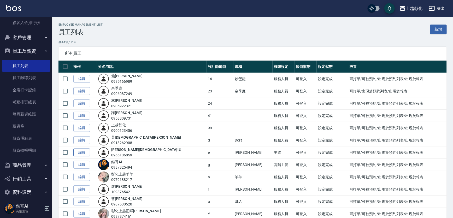
click at [86, 157] on link "編輯" at bounding box center [81, 152] width 17 height 8
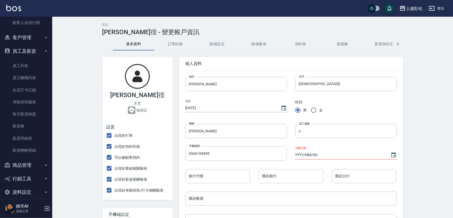
click at [245, 40] on button "抽成報表" at bounding box center [259, 44] width 42 height 13
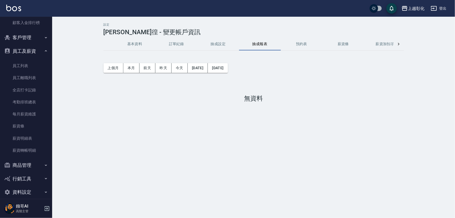
click at [228, 44] on button "抽成設定" at bounding box center [218, 44] width 42 height 13
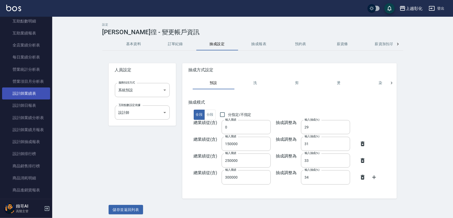
scroll to position [142, 0]
click at [35, 107] on link "設計師日報表" at bounding box center [26, 106] width 48 height 12
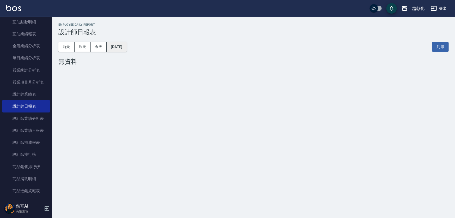
click at [114, 50] on button "[DATE]" at bounding box center [117, 47] width 20 height 10
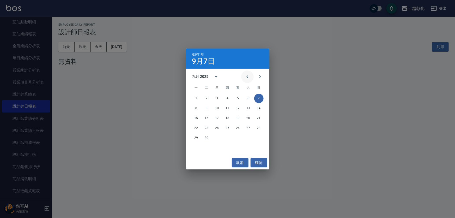
click at [244, 79] on icon "Previous month" at bounding box center [247, 77] width 6 height 6
click at [257, 137] on button "31" at bounding box center [258, 137] width 9 height 9
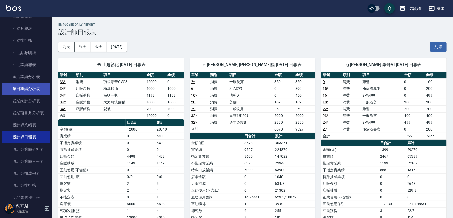
scroll to position [71, 0]
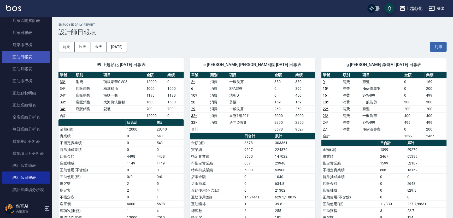
click at [33, 60] on link "互助日報表" at bounding box center [26, 57] width 48 height 12
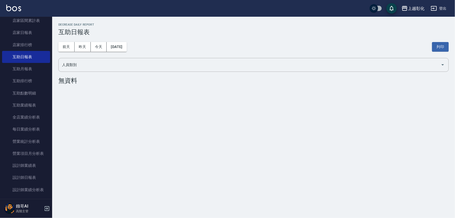
click at [129, 41] on div "前天 昨天 今天 2025/09/07 列印" at bounding box center [253, 47] width 391 height 22
click at [127, 46] on button "[DATE]" at bounding box center [117, 47] width 20 height 10
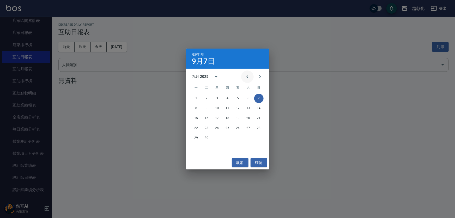
click at [245, 74] on icon "Previous month" at bounding box center [247, 77] width 6 height 6
click at [257, 139] on button "31" at bounding box center [258, 137] width 9 height 9
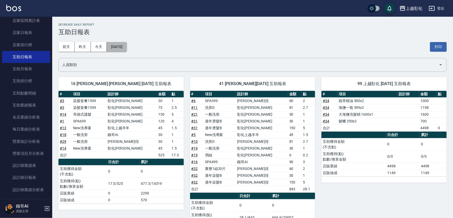
click at [118, 46] on button "[DATE]" at bounding box center [117, 47] width 20 height 10
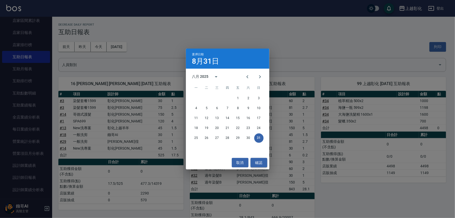
click at [262, 165] on button "確認" at bounding box center [259, 163] width 17 height 10
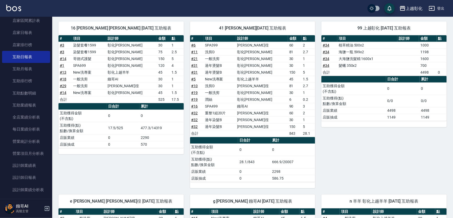
scroll to position [47, 0]
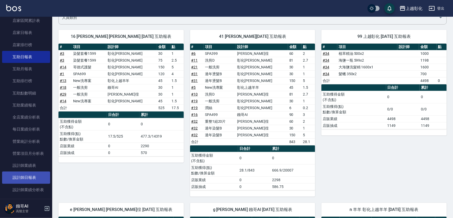
drag, startPoint x: 34, startPoint y: 175, endPoint x: 52, endPoint y: 160, distance: 23.3
click at [34, 175] on link "設計師日報表" at bounding box center [26, 177] width 48 height 12
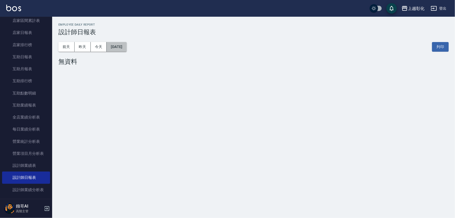
click at [124, 47] on button "[DATE]" at bounding box center [117, 47] width 20 height 10
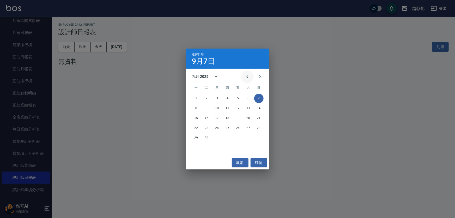
click at [241, 78] on button "Previous month" at bounding box center [247, 76] width 13 height 13
click at [263, 137] on button "31" at bounding box center [258, 137] width 9 height 9
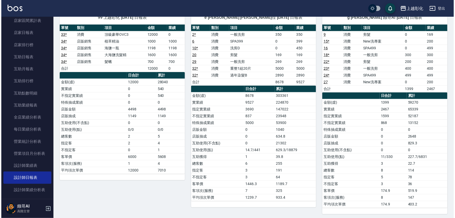
scroll to position [23, 0]
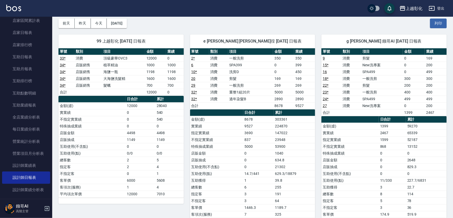
click at [407, 7] on div "上越彰化" at bounding box center [413, 8] width 17 height 7
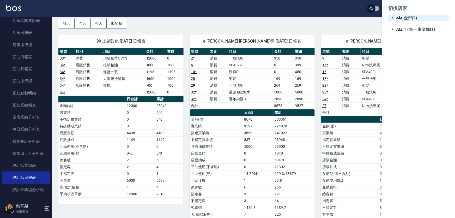
click at [420, 21] on span "全部(2)" at bounding box center [422, 18] width 50 height 6
click at [420, 24] on span "AT11" at bounding box center [421, 24] width 51 height 6
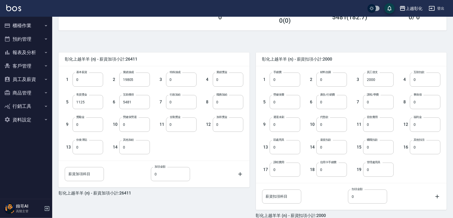
scroll to position [71, 0]
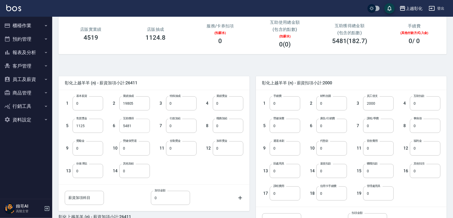
click at [123, 130] on input "5481" at bounding box center [134, 126] width 31 height 14
type input "7308"
click at [206, 44] on div "0" at bounding box center [220, 40] width 52 height 7
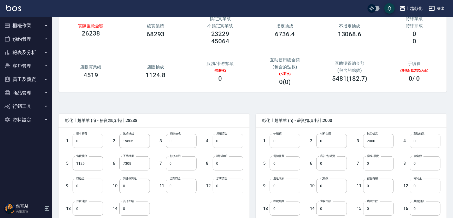
scroll to position [27, 0]
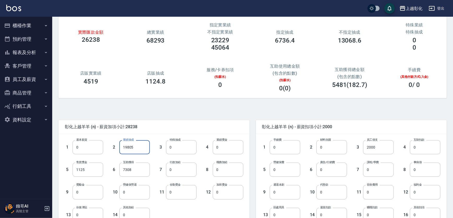
click at [133, 144] on input "19805" at bounding box center [134, 147] width 31 height 14
type input "25000"
click at [168, 126] on span "彰化上越羊羊 (n) - 薪資加項小計:33433" at bounding box center [154, 126] width 178 height 5
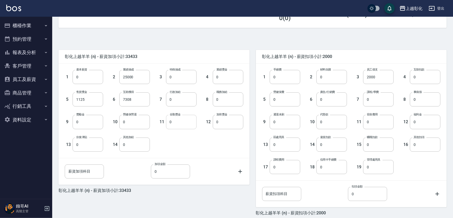
scroll to position [98, 0]
click at [284, 91] on label "勞健保費" at bounding box center [278, 91] width 11 height 4
click at [284, 91] on input "0" at bounding box center [284, 98] width 31 height 14
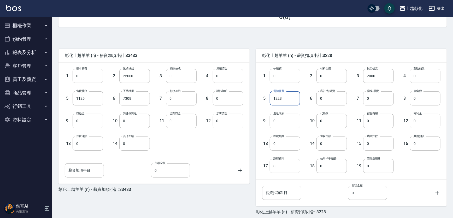
type input "1228"
click at [428, 121] on input "0" at bounding box center [425, 121] width 31 height 14
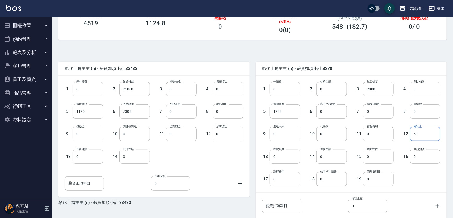
scroll to position [75, 0]
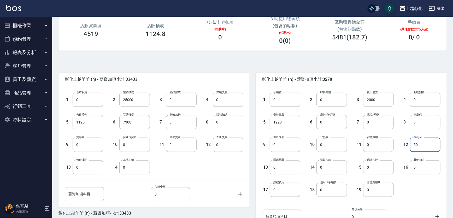
type input "50"
click at [401, 50] on div "實際匯款金額 30155 總實業績 68293 指定實業績 不指定實業績 23229 45064 指定抽成 6736.4 不指定抽成 13068.6 特殊業績…" at bounding box center [252, 10] width 388 height 82
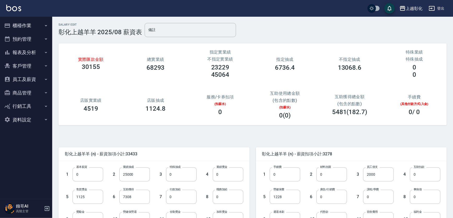
scroll to position [118, 0]
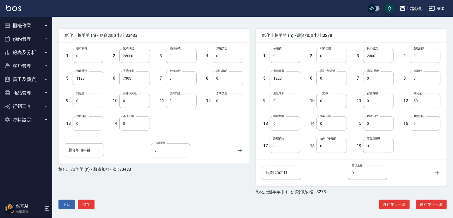
click at [327, 59] on input "0" at bounding box center [331, 56] width 31 height 14
type input "780"
click at [365, 12] on input "checkbox" at bounding box center [371, 8] width 25 height 8
checkbox input "true"
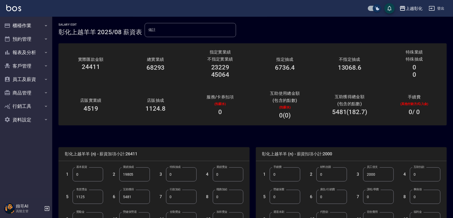
click at [367, 9] on input "checkbox" at bounding box center [376, 8] width 25 height 8
checkbox input "false"
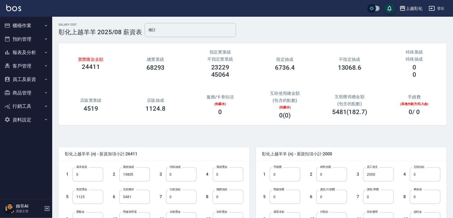
click at [372, 9] on input "checkbox" at bounding box center [371, 8] width 25 height 8
checkbox input "true"
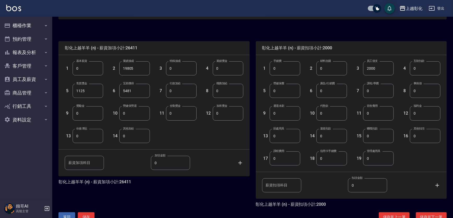
scroll to position [122, 0]
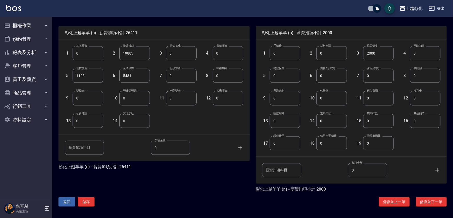
click at [428, 96] on input "0" at bounding box center [425, 98] width 31 height 14
type input "50"
click at [346, 58] on input "0" at bounding box center [331, 53] width 31 height 14
click at [336, 57] on input "0" at bounding box center [331, 53] width 31 height 14
type input "780"
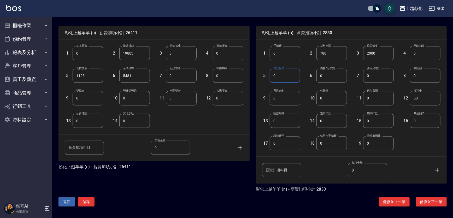
click at [290, 74] on input "0" at bounding box center [284, 76] width 31 height 14
type input "1228"
click at [306, 83] on div "10 代墊款 0 代墊款" at bounding box center [323, 94] width 47 height 22
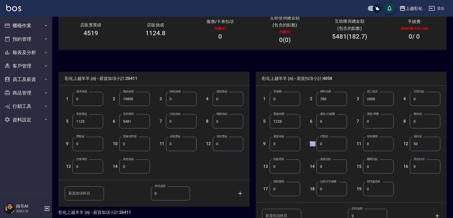
scroll to position [98, 0]
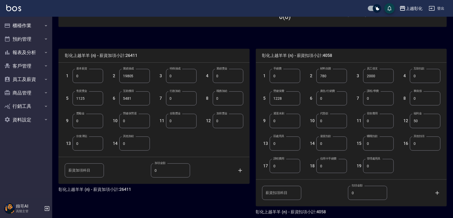
click at [292, 167] on input "0" at bounding box center [284, 166] width 31 height 14
click at [287, 150] on input "0" at bounding box center [284, 143] width 31 height 14
click at [425, 117] on input "50" at bounding box center [425, 121] width 31 height 14
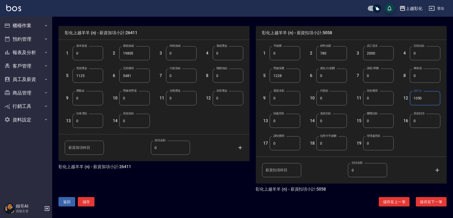
type input "1050"
click at [433, 180] on div "薪資扣項科目 薪資扣項科目 扣項金額 0 扣項金額" at bounding box center [351, 170] width 191 height 27
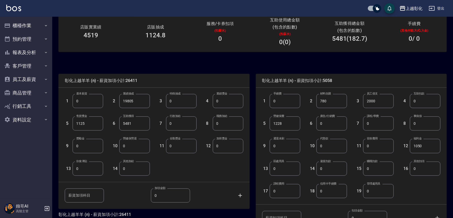
scroll to position [75, 0]
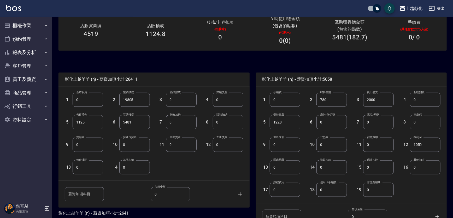
click at [133, 104] on input "19805" at bounding box center [134, 100] width 31 height 14
type input "25000"
click at [151, 89] on div "3 特殊抽成 0 特殊抽成" at bounding box center [173, 95] width 47 height 22
click at [143, 126] on input "5481" at bounding box center [134, 122] width 31 height 14
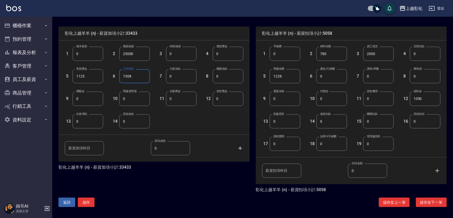
scroll to position [122, 0]
type input "7308"
click at [422, 200] on button "儲存並下一筆" at bounding box center [431, 202] width 31 height 10
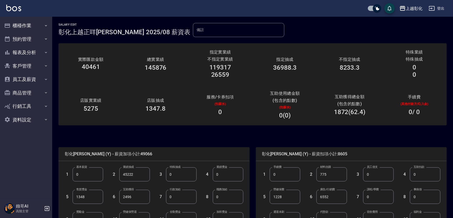
click at [367, 11] on input "checkbox" at bounding box center [376, 8] width 25 height 8
checkbox input "false"
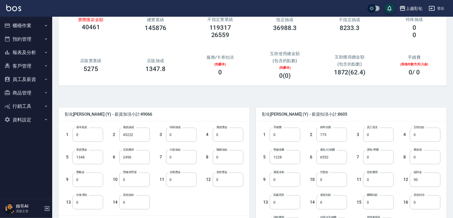
scroll to position [47, 0]
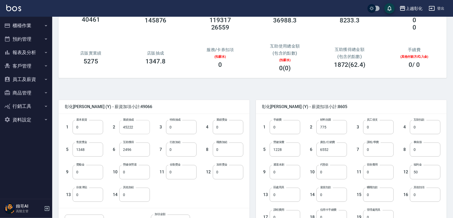
click at [144, 130] on input "45222" at bounding box center [134, 127] width 31 height 14
type input "25000"
click at [181, 115] on div "3 特殊抽成 0 特殊抽成" at bounding box center [173, 123] width 47 height 22
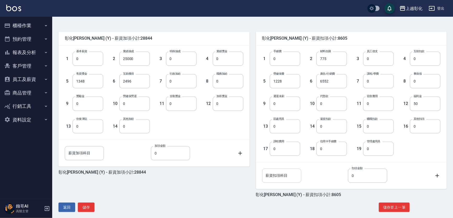
scroll to position [122, 0]
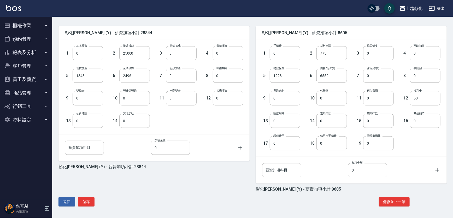
click at [141, 71] on input "2496" at bounding box center [134, 76] width 31 height 14
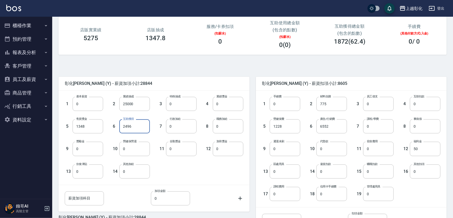
scroll to position [3, 0]
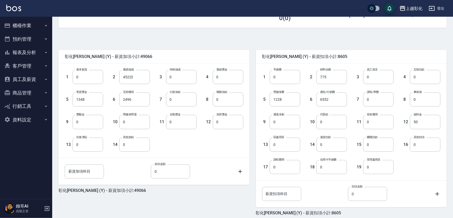
scroll to position [122, 0]
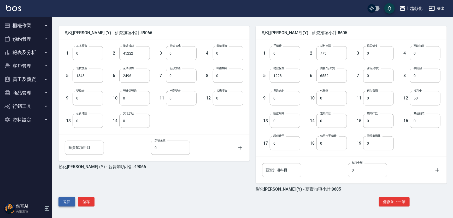
click at [68, 199] on button "返回" at bounding box center [66, 202] width 17 height 10
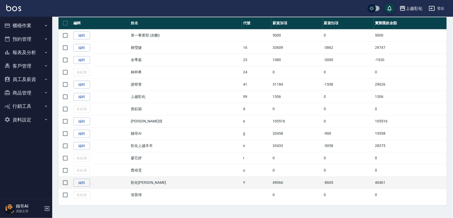
scroll to position [133, 0]
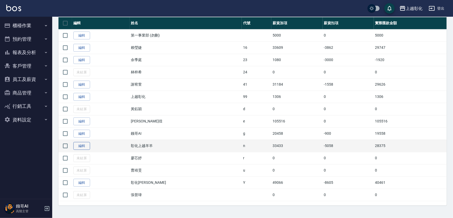
click at [81, 142] on link "編輯" at bounding box center [81, 146] width 17 height 8
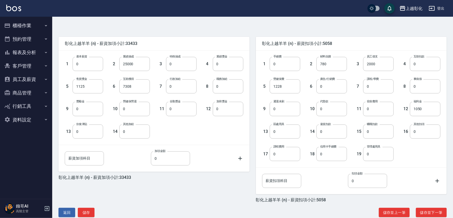
scroll to position [122, 0]
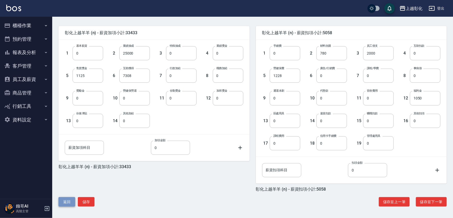
click at [74, 201] on button "返回" at bounding box center [66, 202] width 17 height 10
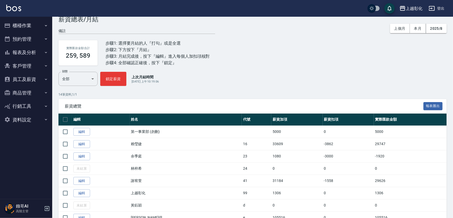
scroll to position [118, 0]
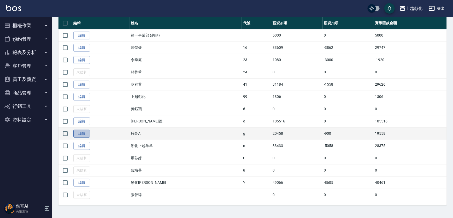
click at [89, 138] on link "編輯" at bounding box center [81, 134] width 17 height 8
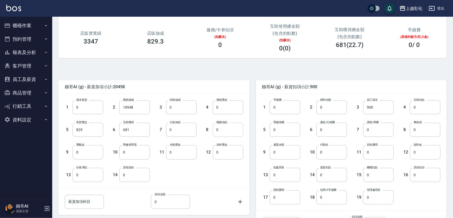
scroll to position [95, 0]
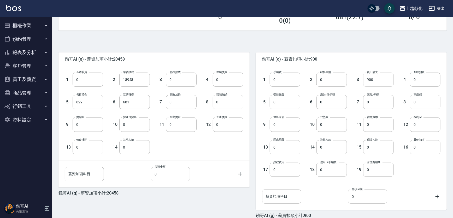
click at [379, 79] on input "900" at bounding box center [378, 80] width 31 height 14
click at [383, 57] on span "鏹哥AI (g) - 薪資扣項小計:900" at bounding box center [351, 59] width 178 height 5
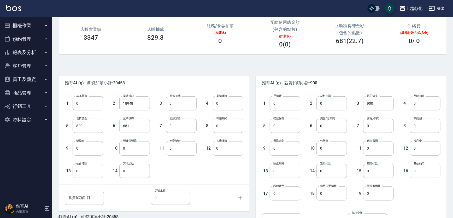
scroll to position [47, 0]
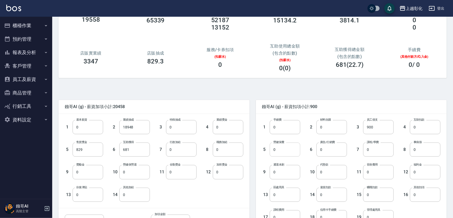
click at [280, 149] on input "0" at bounding box center [284, 149] width 31 height 14
type input "1228"
click at [432, 169] on input "0" at bounding box center [425, 172] width 31 height 14
type input "50"
click at [428, 103] on div "鏹哥AI (g) - 薪資扣項小計:2178" at bounding box center [351, 107] width 191 height 14
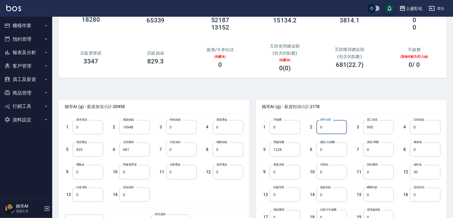
click at [335, 125] on input "0" at bounding box center [331, 127] width 31 height 14
click at [354, 111] on div "鏹哥AI (g) - 薪資扣項小計:2178" at bounding box center [351, 107] width 191 height 14
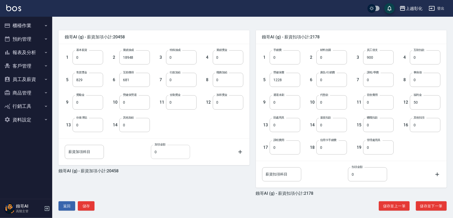
scroll to position [118, 0]
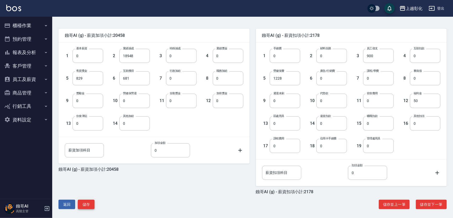
click at [88, 203] on button "儲存" at bounding box center [86, 205] width 17 height 10
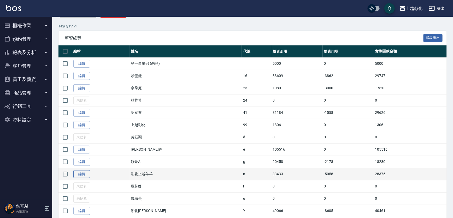
scroll to position [118, 0]
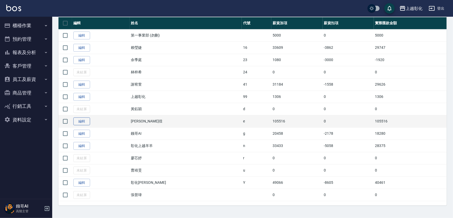
click at [81, 125] on link "編輯" at bounding box center [81, 121] width 17 height 8
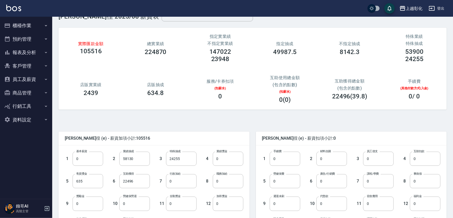
scroll to position [23, 0]
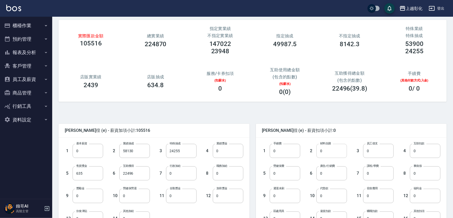
click at [334, 155] on input "0" at bounding box center [331, 151] width 31 height 14
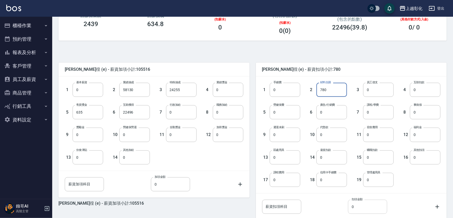
scroll to position [118, 0]
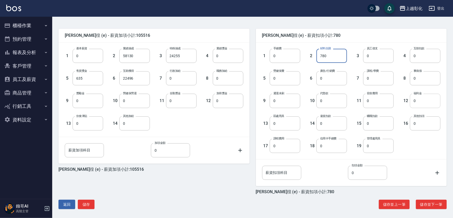
type input "780"
click at [415, 102] on input "0" at bounding box center [425, 101] width 31 height 14
type input "50"
click at [286, 103] on input "0" at bounding box center [284, 101] width 31 height 14
click at [280, 79] on input "0" at bounding box center [284, 78] width 31 height 14
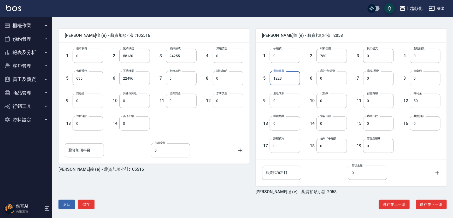
type input "1228"
click at [333, 81] on input "0" at bounding box center [331, 78] width 31 height 14
click at [349, 106] on div "11 宿舍費用 0 宿舍費用" at bounding box center [370, 96] width 47 height 22
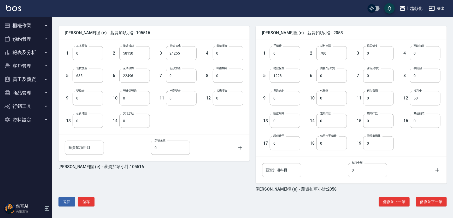
scroll to position [122, 0]
click at [87, 201] on button "儲存" at bounding box center [86, 202] width 17 height 10
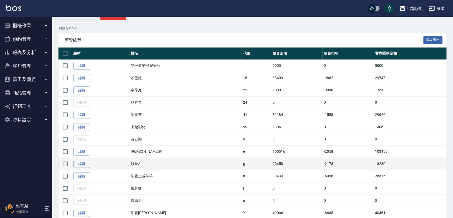
scroll to position [95, 0]
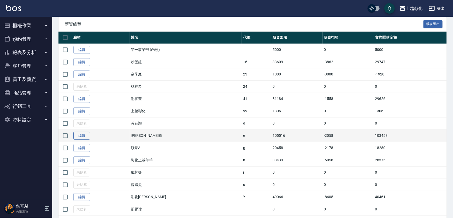
click at [83, 140] on link "編輯" at bounding box center [81, 136] width 17 height 8
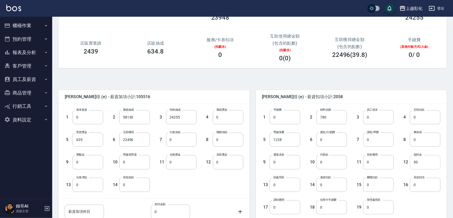
scroll to position [71, 0]
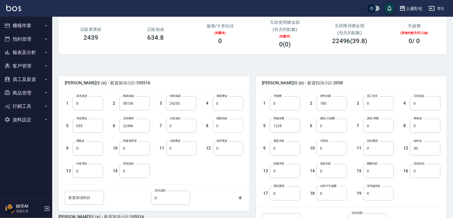
click at [229, 128] on input "0" at bounding box center [228, 126] width 31 height 14
type input "10000"
click at [240, 109] on input "0" at bounding box center [228, 103] width 31 height 14
click at [248, 120] on div "1 基本薪資 0 基本薪資 2 業績抽成 58130 業績抽成 3 特殊抽成 24255 特殊抽成 4 業績獎金 0 業績獎金 5 售貨獎金 635 售貨獎金…" at bounding box center [153, 137] width 191 height 94
click at [140, 128] on input "22496" at bounding box center [134, 126] width 31 height 14
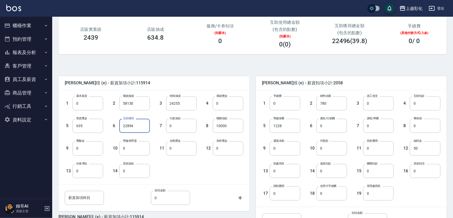
type input "22894"
click at [188, 85] on span "[PERSON_NAME]徨 (e) - 薪資加項小計:115914" at bounding box center [154, 82] width 178 height 5
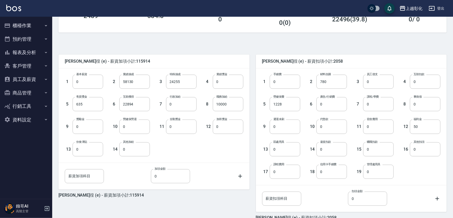
scroll to position [122, 0]
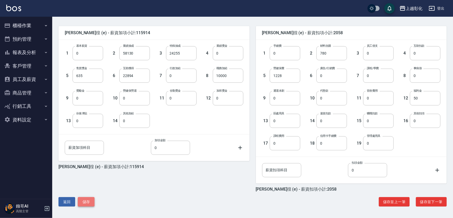
click at [86, 205] on button "儲存" at bounding box center [86, 202] width 17 height 10
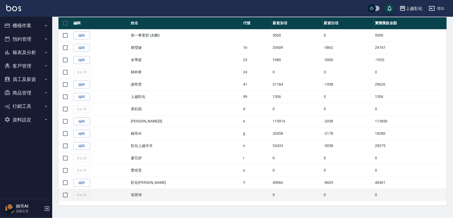
scroll to position [133, 0]
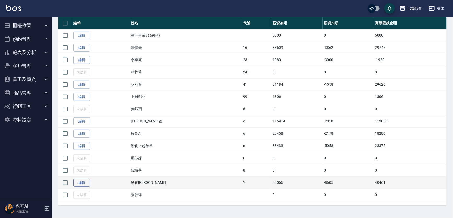
click at [85, 181] on link "編輯" at bounding box center [81, 183] width 17 height 8
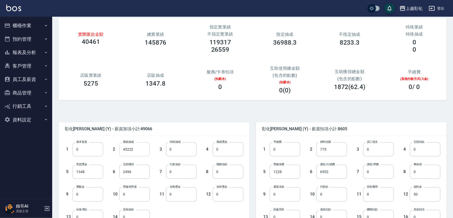
scroll to position [122, 0]
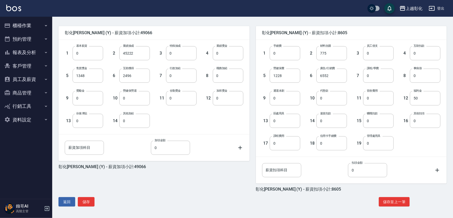
click at [93, 196] on div "彰化上越正咩Yuri (Y) - 薪資加項小計:49066 1 基本薪資 0 基本薪資 2 業績抽成 45222 業績抽成 3 特殊抽成 0 特殊抽成 4 業…" at bounding box center [250, 110] width 392 height 201
click at [92, 198] on button "儲存" at bounding box center [86, 202] width 17 height 10
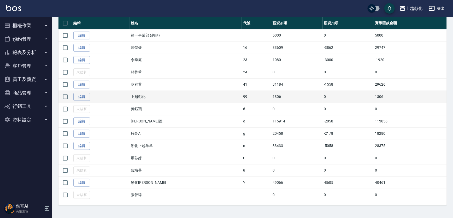
scroll to position [86, 0]
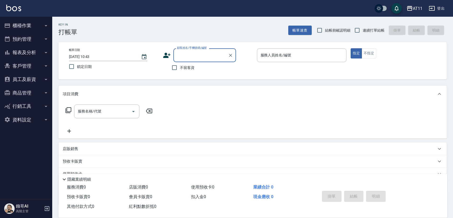
click at [32, 86] on button "商品管理" at bounding box center [26, 93] width 48 height 14
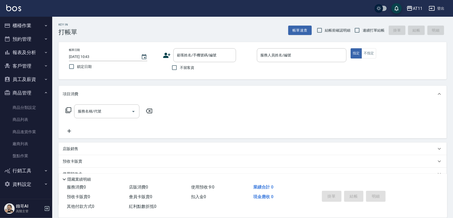
click at [37, 82] on button "員工及薪資" at bounding box center [26, 80] width 48 height 14
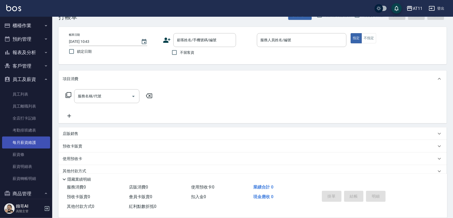
scroll to position [23, 0]
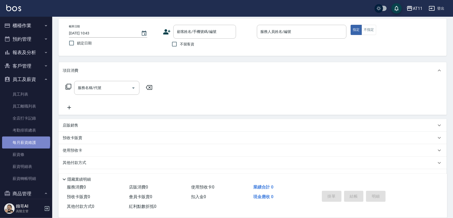
click at [26, 141] on link "每月薪資維護" at bounding box center [26, 142] width 48 height 12
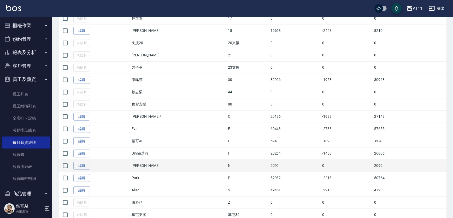
scroll to position [142, 0]
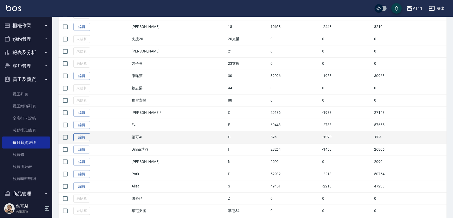
click at [88, 141] on link "編輯" at bounding box center [81, 137] width 17 height 8
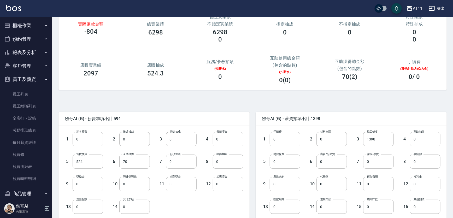
scroll to position [23, 0]
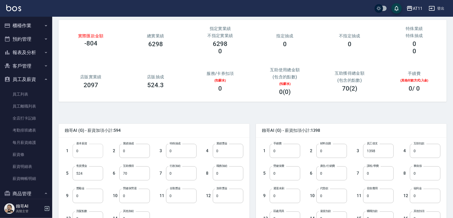
click at [101, 145] on input "0" at bounding box center [88, 151] width 31 height 14
type input "20000"
click at [265, 110] on div "鏹哥AI (G) - 薪資加項小計:20594 1 基本薪資 20000 基本薪資 2 業績抽成 0 業績抽成 3 特殊抽成 0 特殊抽成 4 業績獎金 0 …" at bounding box center [250, 208] width 392 height 201
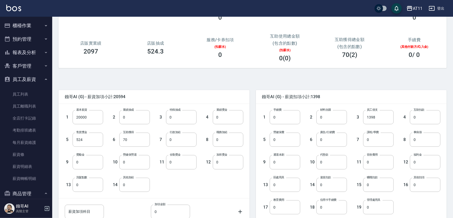
scroll to position [118, 0]
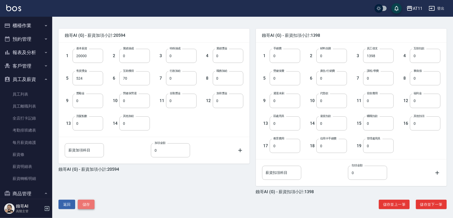
click at [91, 208] on button "儲存" at bounding box center [86, 205] width 17 height 10
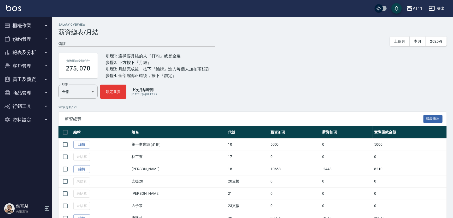
click at [421, 4] on div "AT11 登出" at bounding box center [226, 8] width 453 height 17
click at [419, 5] on div "AT11" at bounding box center [417, 8] width 10 height 7
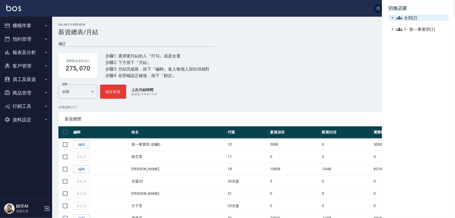
click at [416, 22] on ul "全部(2) 1 - 第一事業部(1)" at bounding box center [418, 24] width 61 height 18
click at [417, 19] on span "全部(2)" at bounding box center [422, 18] width 50 height 6
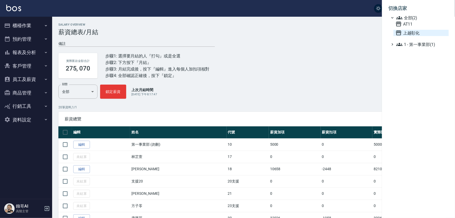
click at [412, 35] on span "上越彰化" at bounding box center [421, 33] width 51 height 6
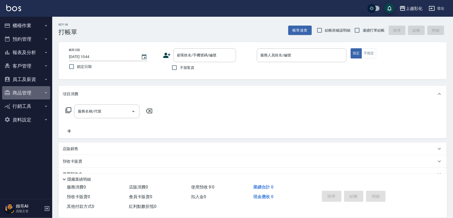
click at [41, 87] on button "商品管理" at bounding box center [26, 93] width 48 height 14
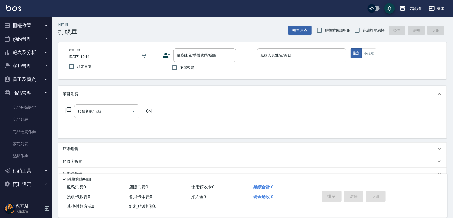
click at [40, 85] on button "員工及薪資" at bounding box center [26, 80] width 48 height 14
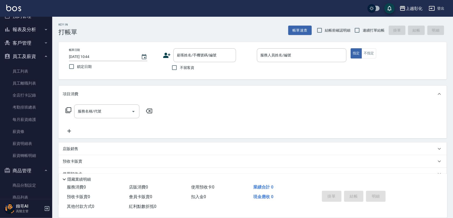
scroll to position [47, 0]
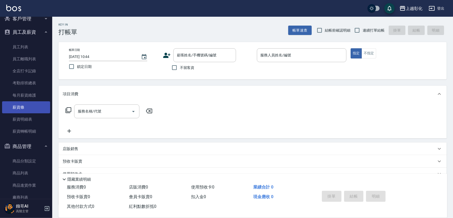
click at [29, 102] on link "薪資條" at bounding box center [26, 107] width 48 height 12
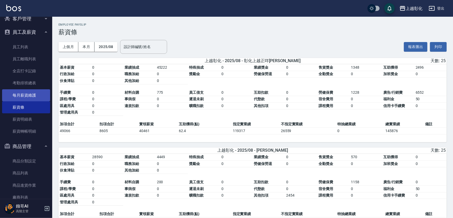
click at [32, 93] on link "每月薪資維護" at bounding box center [26, 95] width 48 height 12
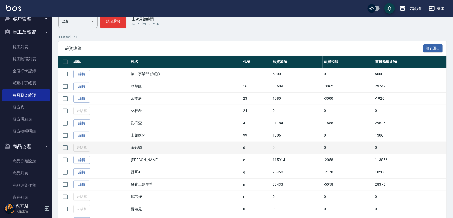
scroll to position [95, 0]
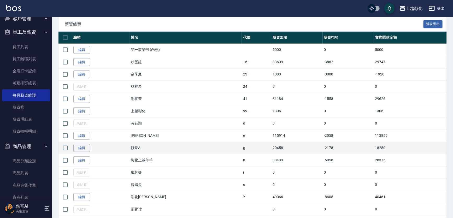
click at [81, 154] on td "編輯" at bounding box center [101, 148] width 58 height 12
click at [82, 152] on link "編輯" at bounding box center [81, 148] width 17 height 8
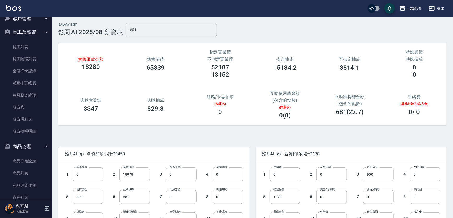
click at [84, 181] on div "5 售貨獎金 829 售貨獎金" at bounding box center [79, 192] width 47 height 22
click at [84, 177] on input "0" at bounding box center [88, 174] width 31 height 14
type input "2550"
click at [139, 175] on input "18948" at bounding box center [134, 174] width 31 height 14
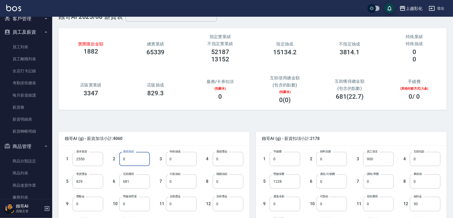
scroll to position [23, 0]
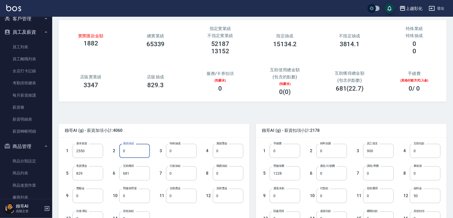
type input "0"
click at [164, 131] on span "鏹哥AI (g) - 薪資加項小計:4060" at bounding box center [154, 130] width 178 height 5
drag, startPoint x: 92, startPoint y: 145, endPoint x: 95, endPoint y: 148, distance: 5.0
click at [92, 145] on input "2550" at bounding box center [88, 151] width 31 height 14
click at [94, 149] on input "2550" at bounding box center [88, 151] width 31 height 14
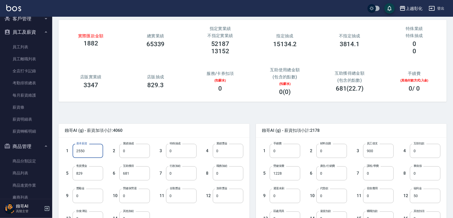
type input "25500"
click at [149, 118] on div "鏹哥AI (g) - 薪資加項小計:27010 1 基本薪資 25500 基本薪資 2 業績抽成 0 業績抽成 3 特殊抽成 0 特殊抽成 4 業績獎金 0 …" at bounding box center [150, 203] width 197 height 172
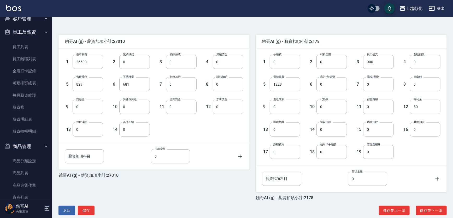
scroll to position [122, 0]
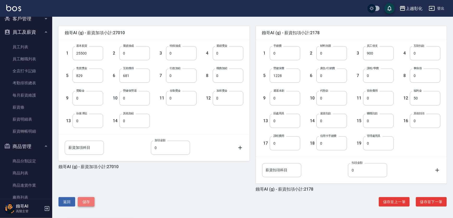
click at [84, 203] on button "儲存" at bounding box center [86, 202] width 17 height 10
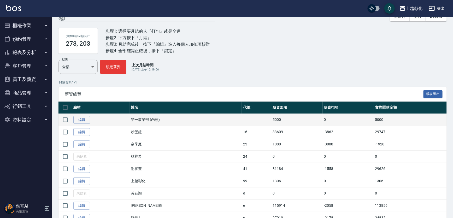
scroll to position [47, 0]
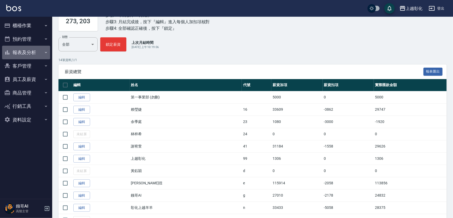
click at [37, 49] on button "報表及分析" at bounding box center [26, 53] width 48 height 14
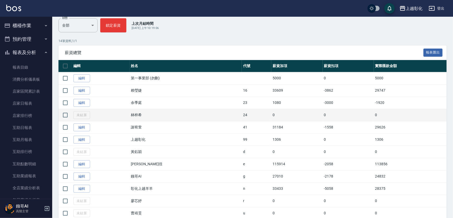
scroll to position [71, 0]
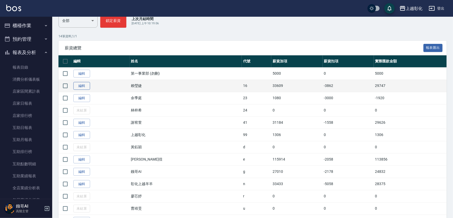
click at [86, 90] on link "編輯" at bounding box center [81, 86] width 17 height 8
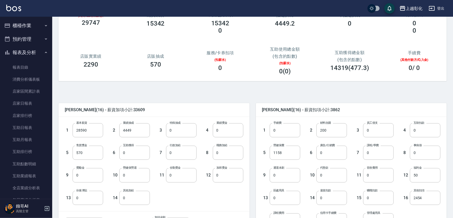
scroll to position [95, 0]
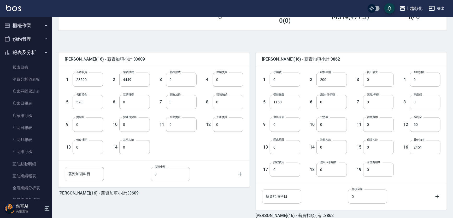
click at [378, 102] on input "0" at bounding box center [378, 102] width 31 height 14
type input "2000"
click at [398, 166] on div "1 手續費 0 手續費 2 材料自購 200 材料自購 3 員工借支 0 員工借支 4 互助扣款 0 互助扣款 5 勞健保費 1158 勞健保費 6 廣告/行…" at bounding box center [347, 120] width 187 height 112
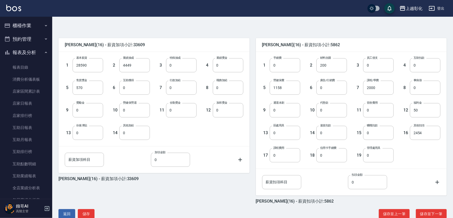
scroll to position [122, 0]
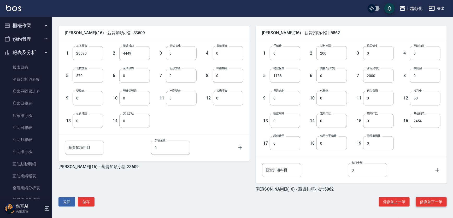
click at [433, 200] on button "儲存並下一筆" at bounding box center [431, 202] width 31 height 10
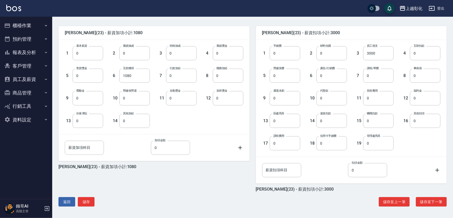
scroll to position [122, 0]
click at [67, 203] on button "返回" at bounding box center [66, 202] width 17 height 10
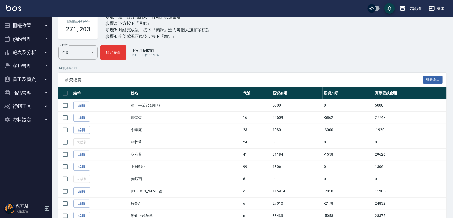
scroll to position [47, 0]
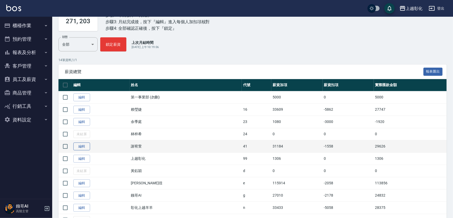
click at [87, 151] on link "編輯" at bounding box center [81, 146] width 17 height 8
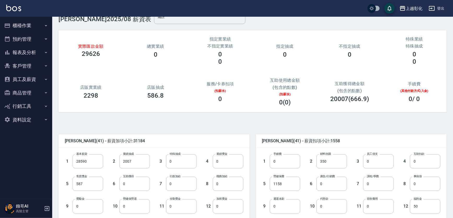
scroll to position [23, 0]
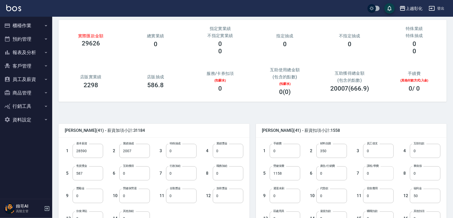
click at [372, 177] on input "0" at bounding box center [378, 173] width 31 height 14
type input "2000"
click at [380, 136] on div "3 員工借支 0 員工借支" at bounding box center [370, 146] width 47 height 22
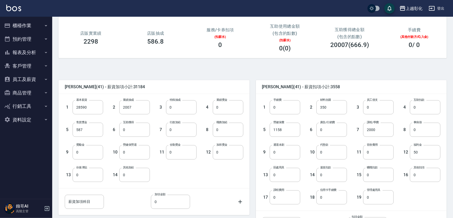
scroll to position [118, 0]
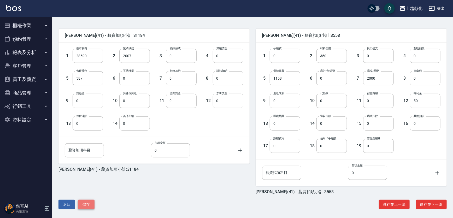
click at [90, 206] on button "儲存" at bounding box center [86, 205] width 17 height 10
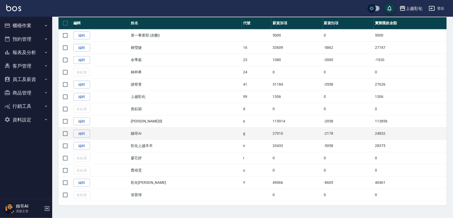
scroll to position [133, 0]
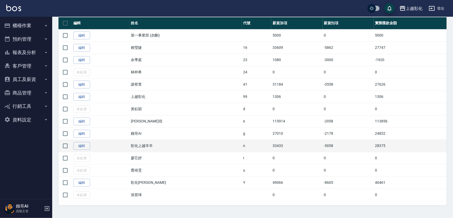
click at [85, 145] on td "編輯" at bounding box center [101, 146] width 58 height 12
click at [86, 142] on link "編輯" at bounding box center [81, 146] width 17 height 8
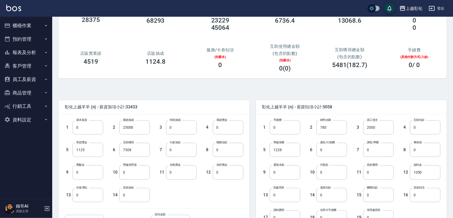
scroll to position [47, 0]
click at [371, 151] on input "0" at bounding box center [378, 149] width 31 height 14
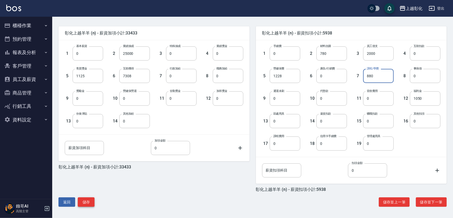
scroll to position [122, 0]
type input "880"
click at [93, 204] on button "儲存" at bounding box center [86, 202] width 17 height 10
click at [88, 202] on button "儲存" at bounding box center [86, 202] width 17 height 10
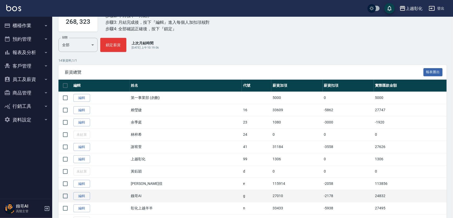
scroll to position [47, 0]
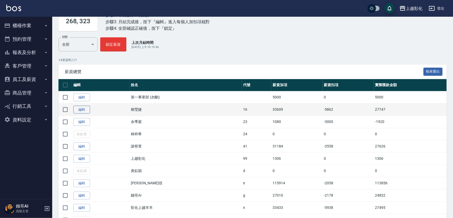
click at [90, 113] on link "編輯" at bounding box center [81, 110] width 17 height 8
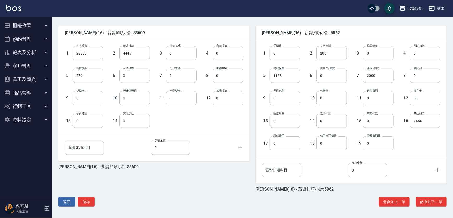
scroll to position [122, 0]
click at [82, 201] on button "儲存" at bounding box center [86, 202] width 17 height 10
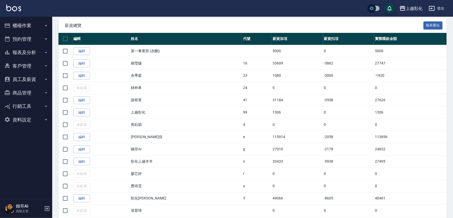
scroll to position [95, 0]
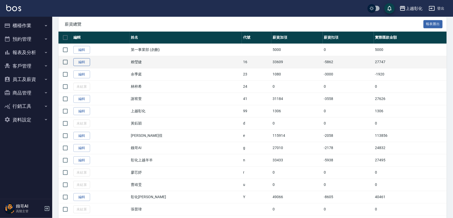
click at [89, 66] on link "編輯" at bounding box center [81, 62] width 17 height 8
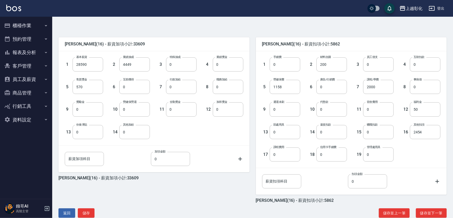
scroll to position [122, 0]
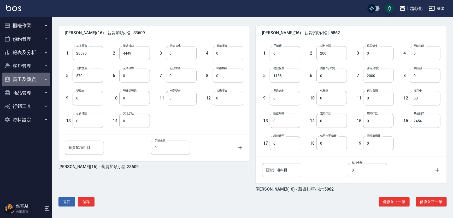
click at [39, 76] on button "員工及薪資" at bounding box center [26, 80] width 48 height 14
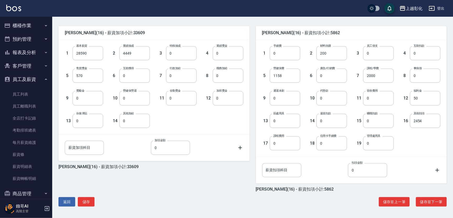
drag, startPoint x: 201, startPoint y: 120, endPoint x: 191, endPoint y: 120, distance: 10.7
click at [201, 120] on div "1 基本薪資 28590 基本薪資 2 業績抽成 4449 業績抽成 3 特殊抽成 0 特殊抽成 4 業績獎金 0 業績獎金 5 售貨獎金 570 售貨獎金 …" at bounding box center [149, 83] width 187 height 90
click at [69, 204] on button "返回" at bounding box center [66, 202] width 17 height 10
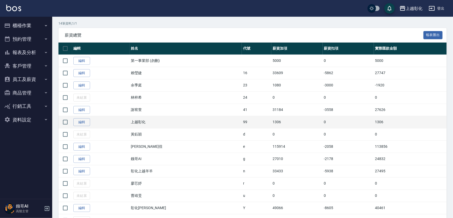
scroll to position [95, 0]
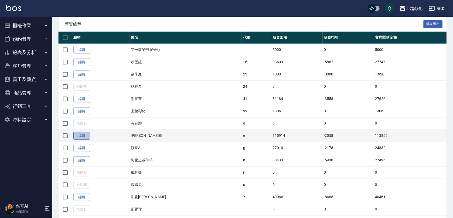
click at [82, 140] on link "編輯" at bounding box center [81, 136] width 17 height 8
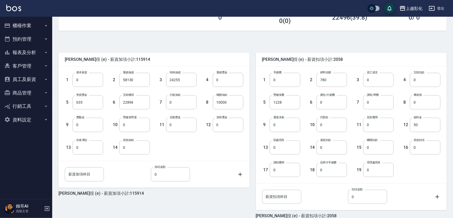
scroll to position [95, 0]
click at [95, 106] on input "635" at bounding box center [88, 102] width 31 height 14
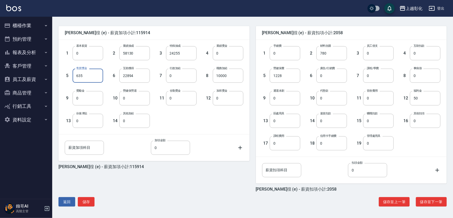
scroll to position [122, 0]
click at [66, 198] on button "返回" at bounding box center [66, 202] width 17 height 10
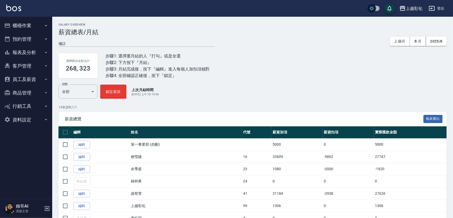
click at [428, 5] on icon "button" at bounding box center [431, 8] width 6 height 6
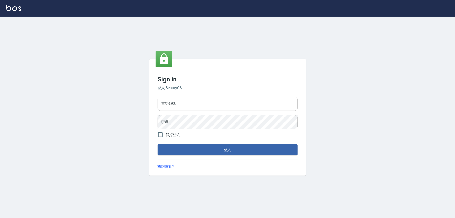
click at [419, 6] on div at bounding box center [227, 8] width 455 height 17
click at [183, 110] on div "電話號碼 [PHONE_NUMBER] 電話號碼 密碼 密碼" at bounding box center [228, 113] width 144 height 37
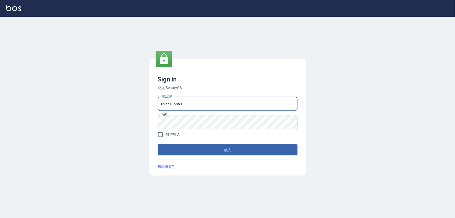
click at [183, 106] on input "0966106859" at bounding box center [228, 104] width 140 height 14
type input "0987925494"
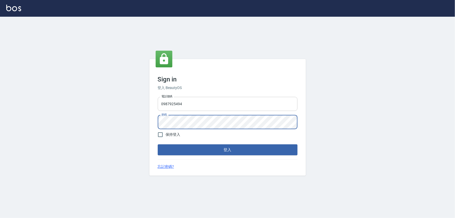
click at [158, 144] on button "登入" at bounding box center [228, 149] width 140 height 11
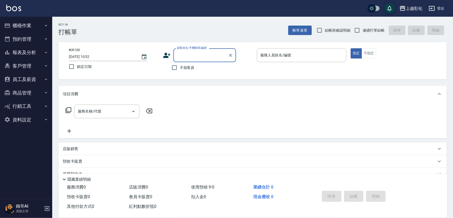
click at [425, 3] on div "上越彰化 登出" at bounding box center [226, 8] width 453 height 17
click at [420, 5] on div "上越彰化" at bounding box center [413, 8] width 17 height 7
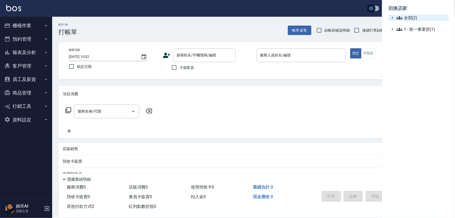
click at [413, 21] on span "全部(2)" at bounding box center [422, 18] width 50 height 6
click at [410, 27] on span "AT11" at bounding box center [421, 24] width 51 height 6
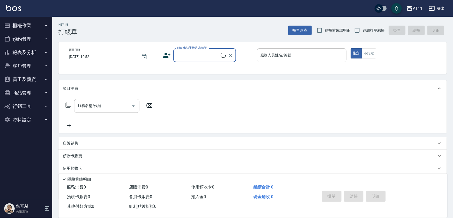
click at [36, 81] on button "員工及薪資" at bounding box center [26, 80] width 48 height 14
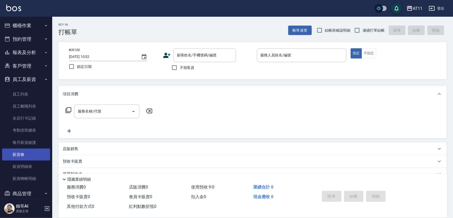
click at [29, 151] on link "薪資條" at bounding box center [26, 154] width 48 height 12
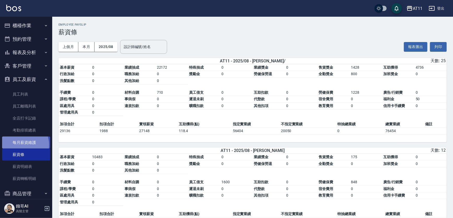
click at [21, 145] on link "每月薪資維護" at bounding box center [26, 142] width 48 height 12
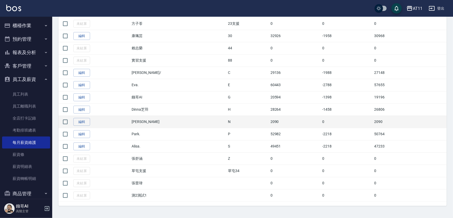
scroll to position [190, 0]
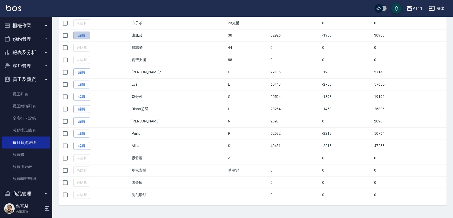
click at [79, 40] on link "編輯" at bounding box center [81, 36] width 17 height 8
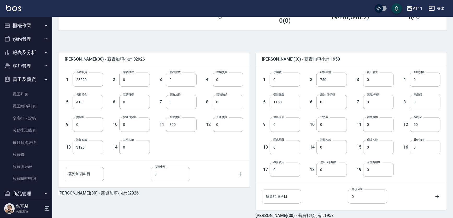
scroll to position [118, 0]
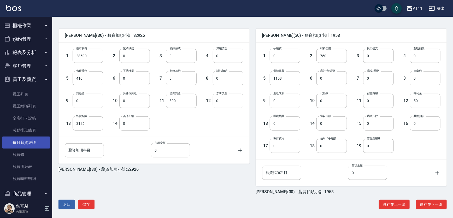
click at [28, 140] on link "每月薪資維護" at bounding box center [26, 142] width 48 height 12
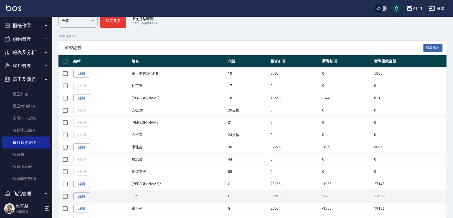
scroll to position [166, 0]
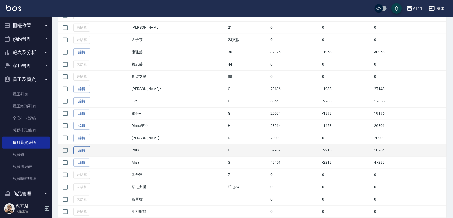
click at [87, 154] on link "編輯" at bounding box center [81, 150] width 17 height 8
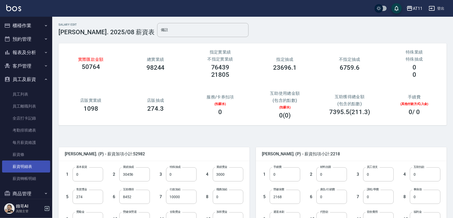
click at [27, 166] on link "薪資明細表" at bounding box center [26, 166] width 48 height 12
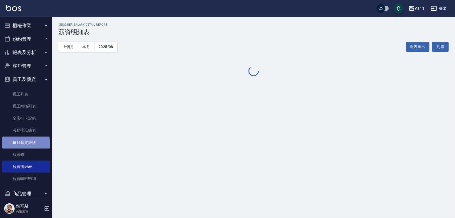
click at [25, 144] on link "每月薪資維護" at bounding box center [26, 142] width 48 height 12
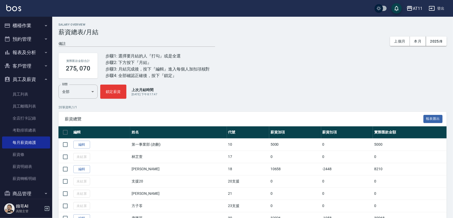
click at [25, 27] on button "櫃檯作業" at bounding box center [26, 26] width 48 height 14
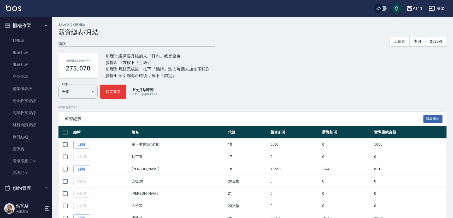
click at [21, 27] on button "櫃檯作業" at bounding box center [26, 26] width 48 height 14
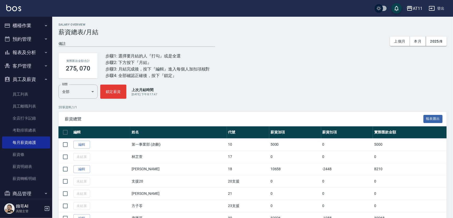
click at [31, 52] on button "報表及分析" at bounding box center [26, 53] width 48 height 14
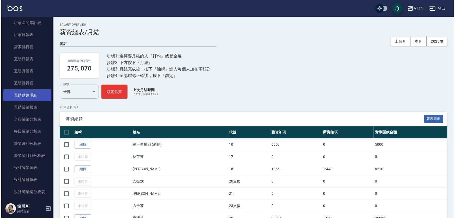
scroll to position [71, 0]
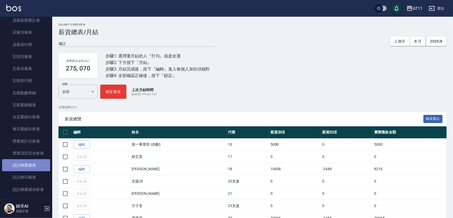
click at [31, 167] on link "設計師業績表" at bounding box center [26, 165] width 48 height 12
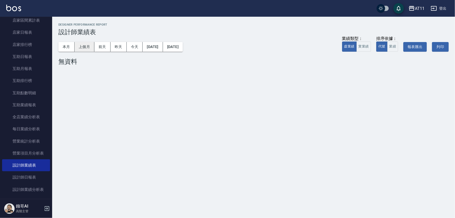
click at [92, 48] on button "上個月" at bounding box center [85, 47] width 20 height 10
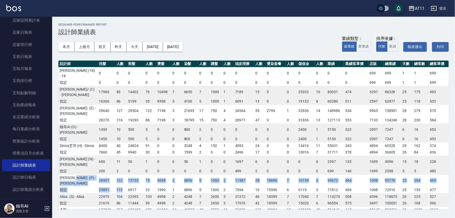
drag, startPoint x: 73, startPoint y: 150, endPoint x: 122, endPoint y: 156, distance: 49.4
click at [122, 156] on tbody "[PERSON_NAME] (18) - 18 0 0 0 0 0 0 0 0 0 0 0 0 0 0 0 0 0 0 699 699 1 1 699 指定 …" at bounding box center [253, 136] width 391 height 139
click at [124, 174] on td "122" at bounding box center [120, 180] width 11 height 12
drag, startPoint x: 129, startPoint y: 150, endPoint x: 154, endPoint y: 154, distance: 25.6
click at [154, 154] on tbody "[PERSON_NAME] (18) - 18 0 0 0 0 0 0 0 0 0 0 0 0 0 0 0 0 0 0 699 699 1 1 699 指定 …" at bounding box center [253, 136] width 391 height 139
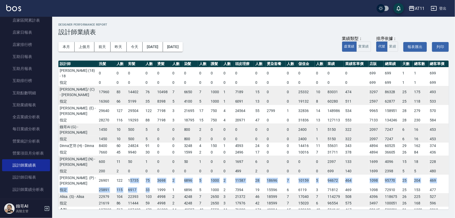
click at [154, 187] on td "33" at bounding box center [150, 190] width 11 height 7
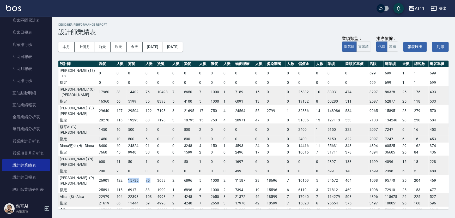
drag, startPoint x: 127, startPoint y: 150, endPoint x: 157, endPoint y: 151, distance: 29.7
click at [157, 174] on tr "[PERSON_NAME]. (P) - [PERSON_NAME] 26901 122 15735 75 3698 2 6896 5 1000 2 1158…" at bounding box center [253, 180] width 391 height 12
click at [157, 174] on td "3698" at bounding box center [163, 180] width 15 height 12
click at [127, 174] on td "15735" at bounding box center [136, 180] width 18 height 12
drag, startPoint x: 124, startPoint y: 164, endPoint x: 113, endPoint y: 163, distance: 11.5
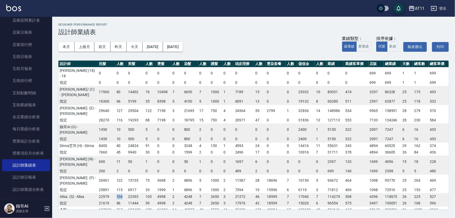
click at [113, 193] on tr "Alisa. (S) - Alisa 22979 104 22393 103 4998 2 4248 7 2650 3 21372 46 18599 7 17…" at bounding box center [253, 196] width 391 height 7
click at [113, 193] on td "22979" at bounding box center [107, 196] width 18 height 7
drag, startPoint x: 121, startPoint y: 163, endPoint x: 229, endPoint y: 166, distance: 107.8
click at [229, 193] on tr "Alisa. (S) - Alisa 22979 104 22393 103 4998 2 4248 7 2650 3 21372 46 18599 7 17…" at bounding box center [253, 196] width 391 height 7
click at [229, 193] on td "3" at bounding box center [227, 196] width 11 height 7
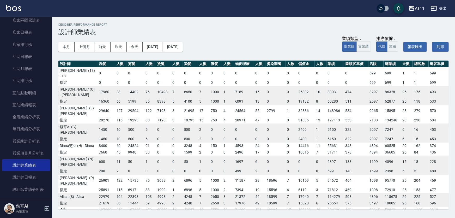
click at [217, 38] on div "本月 上個月 [DATE] [DATE] [DATE] [DATE] [DATE] 業績類型： 虛業績 實業績 排序依據： 代號 業績 報表匯出 列印" at bounding box center [253, 47] width 391 height 22
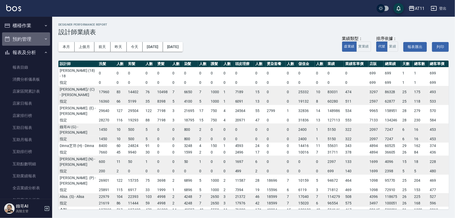
click at [27, 32] on button "預約管理" at bounding box center [26, 39] width 48 height 14
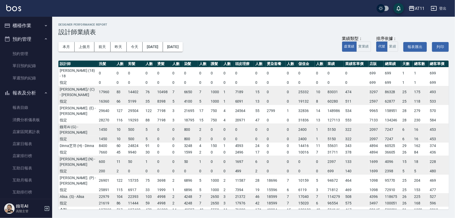
click at [248, 33] on h3 "設計師業績表" at bounding box center [253, 31] width 391 height 7
